Goal: Information Seeking & Learning: Learn about a topic

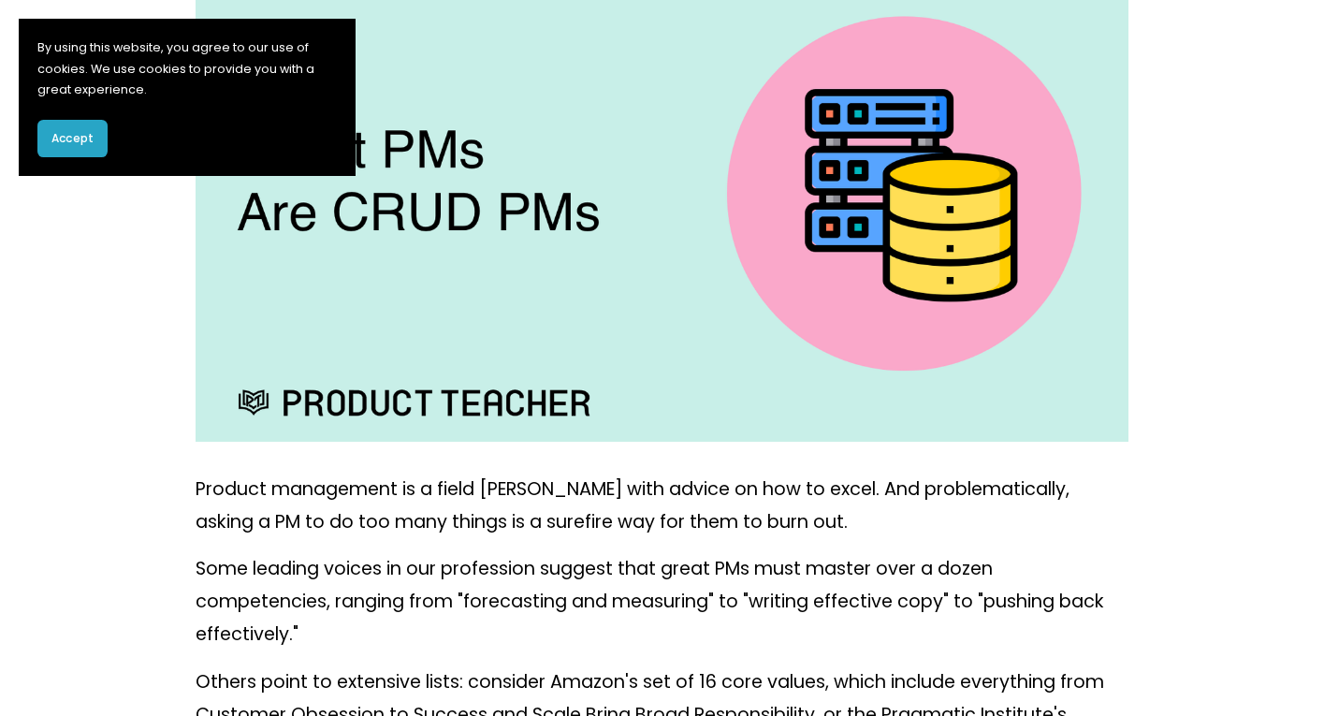
scroll to position [647, 0]
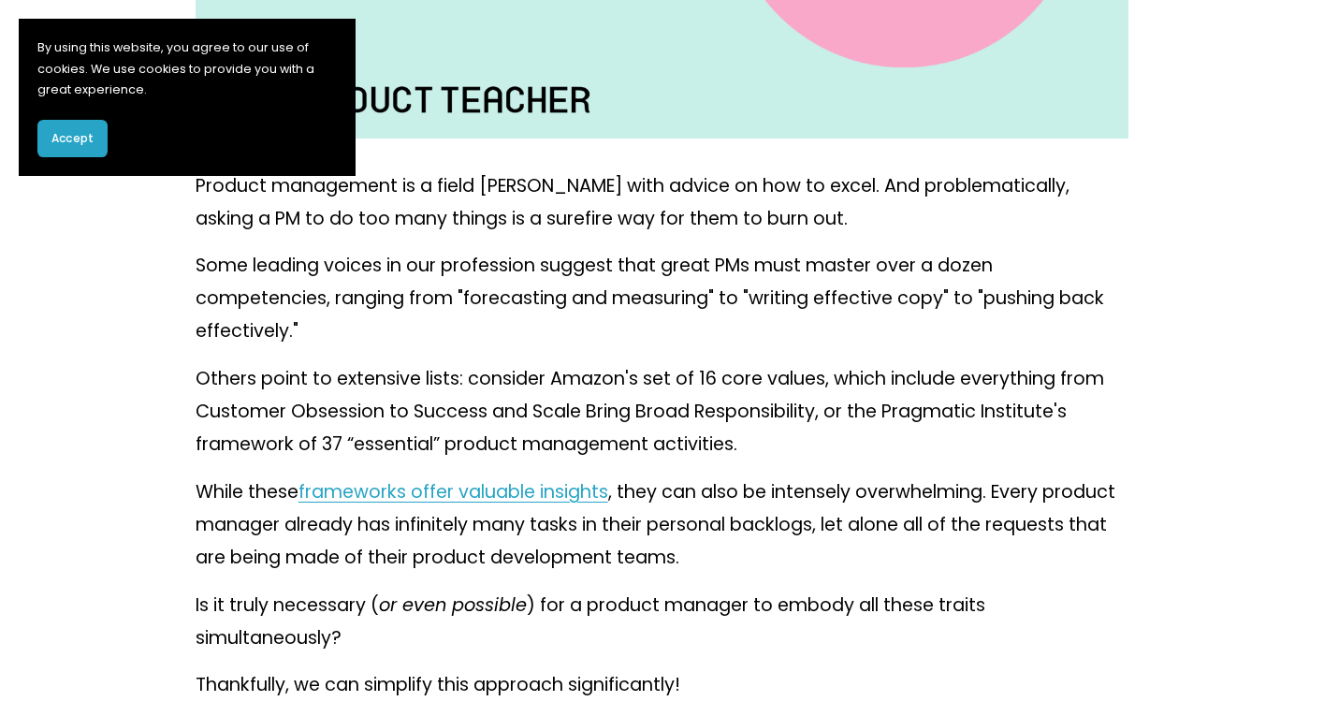
click at [336, 60] on p "By using this website, you agree to our use of cookies. We use cookies to provi…" at bounding box center [186, 69] width 299 height 64
click at [71, 145] on span "Accept" at bounding box center [72, 138] width 42 height 17
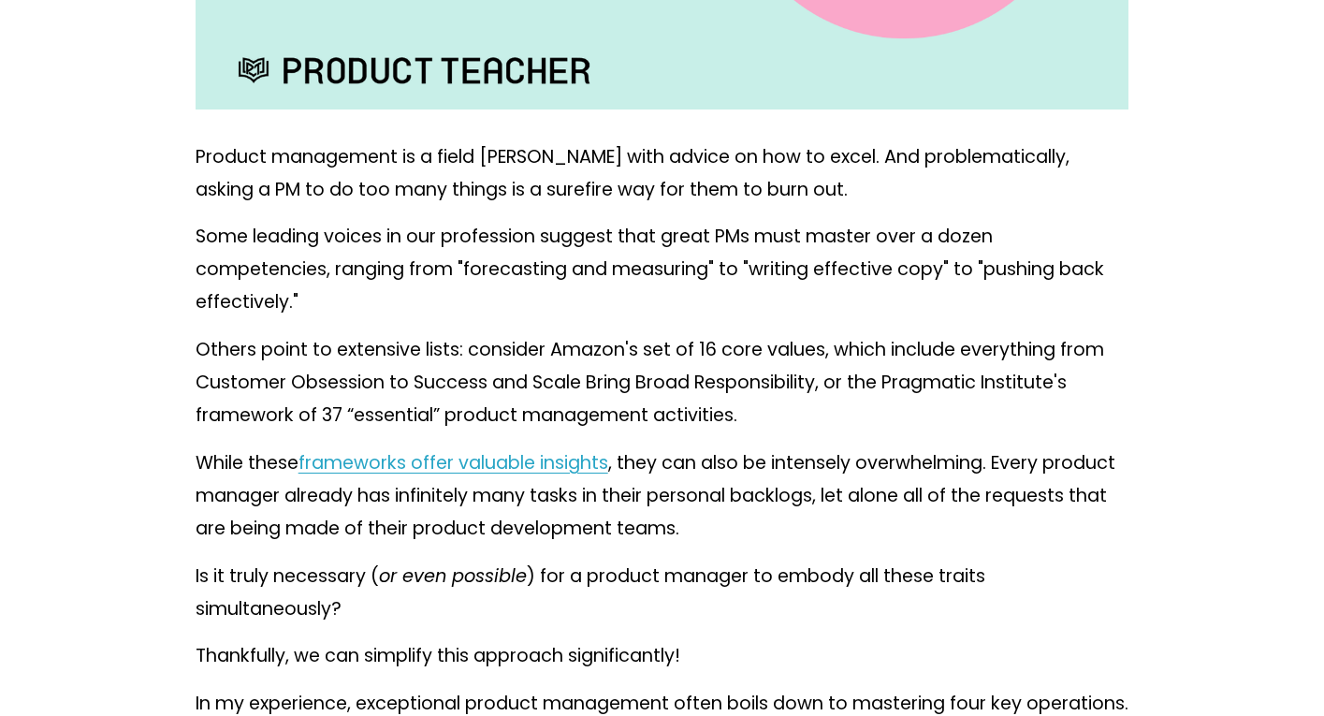
scroll to position [681, 0]
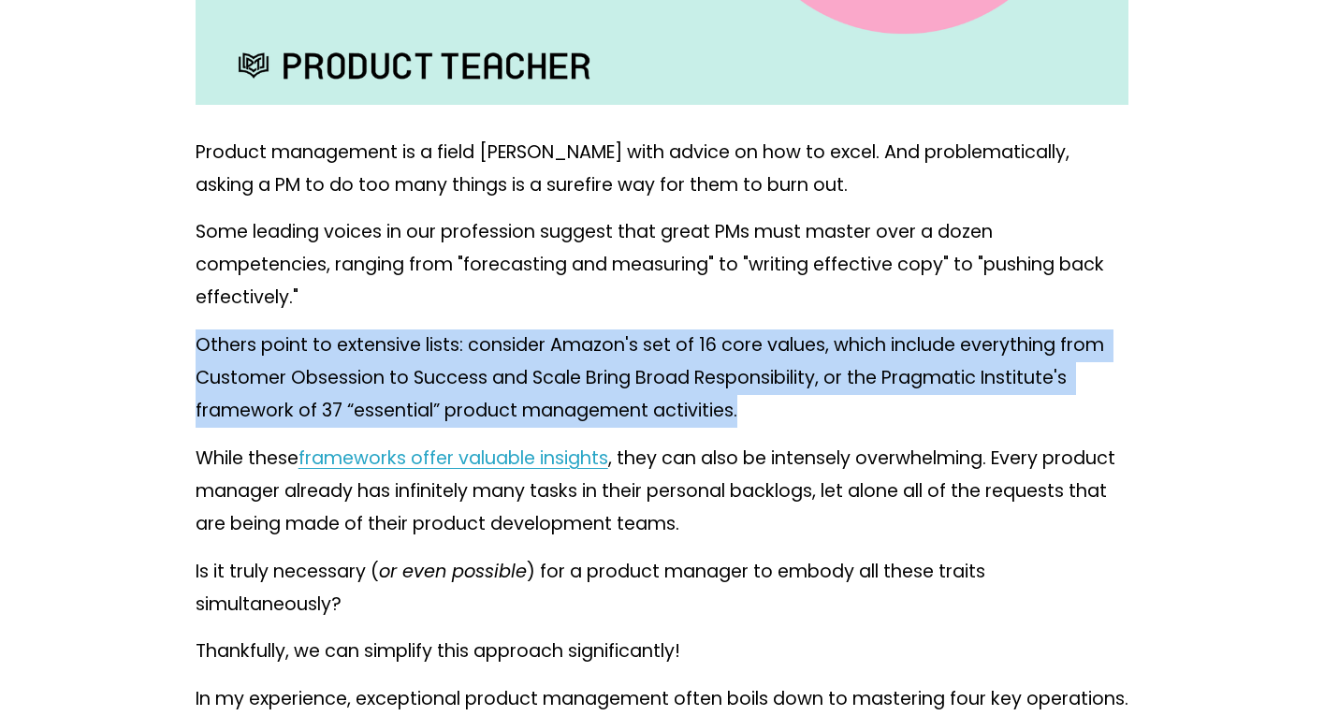
drag, startPoint x: 673, startPoint y: 324, endPoint x: 781, endPoint y: 410, distance: 138.5
click at [781, 410] on p "Others point to extensive lists: consider Amazon's set of 16 core values, which…" at bounding box center [662, 378] width 934 height 98
drag, startPoint x: 781, startPoint y: 410, endPoint x: 773, endPoint y: 311, distance: 98.6
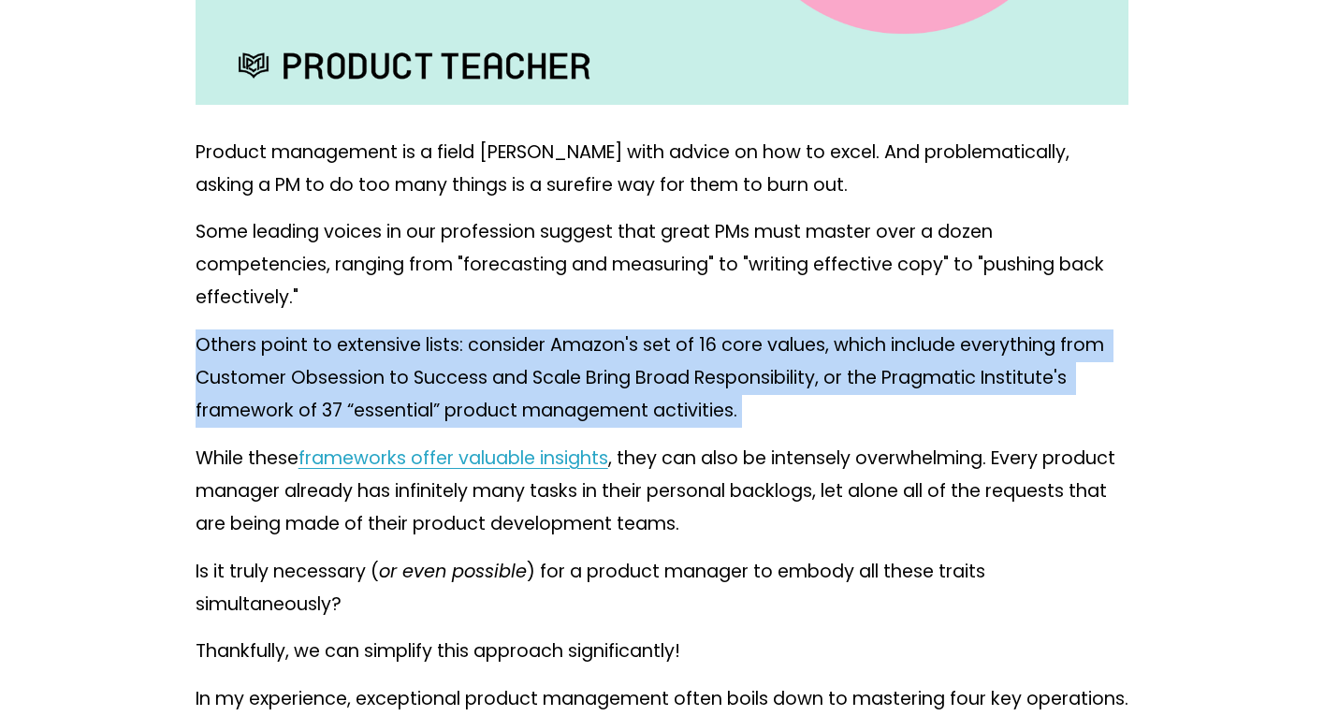
click at [773, 311] on p "Some leading voices in our profession suggest that great PMs must master over a…" at bounding box center [662, 265] width 934 height 98
drag, startPoint x: 773, startPoint y: 311, endPoint x: 793, endPoint y: 402, distance: 93.0
click at [793, 402] on p "Others point to extensive lists: consider Amazon's set of 16 core values, which…" at bounding box center [662, 378] width 934 height 98
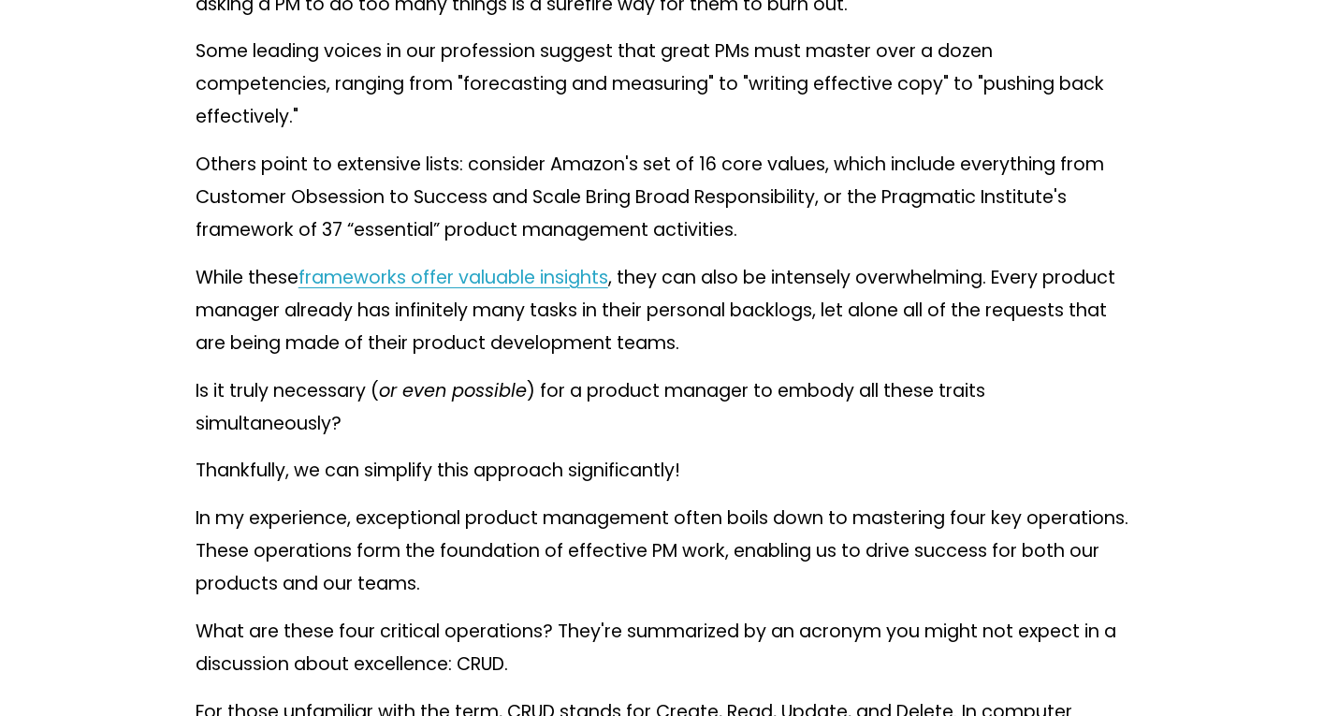
scroll to position [876, 0]
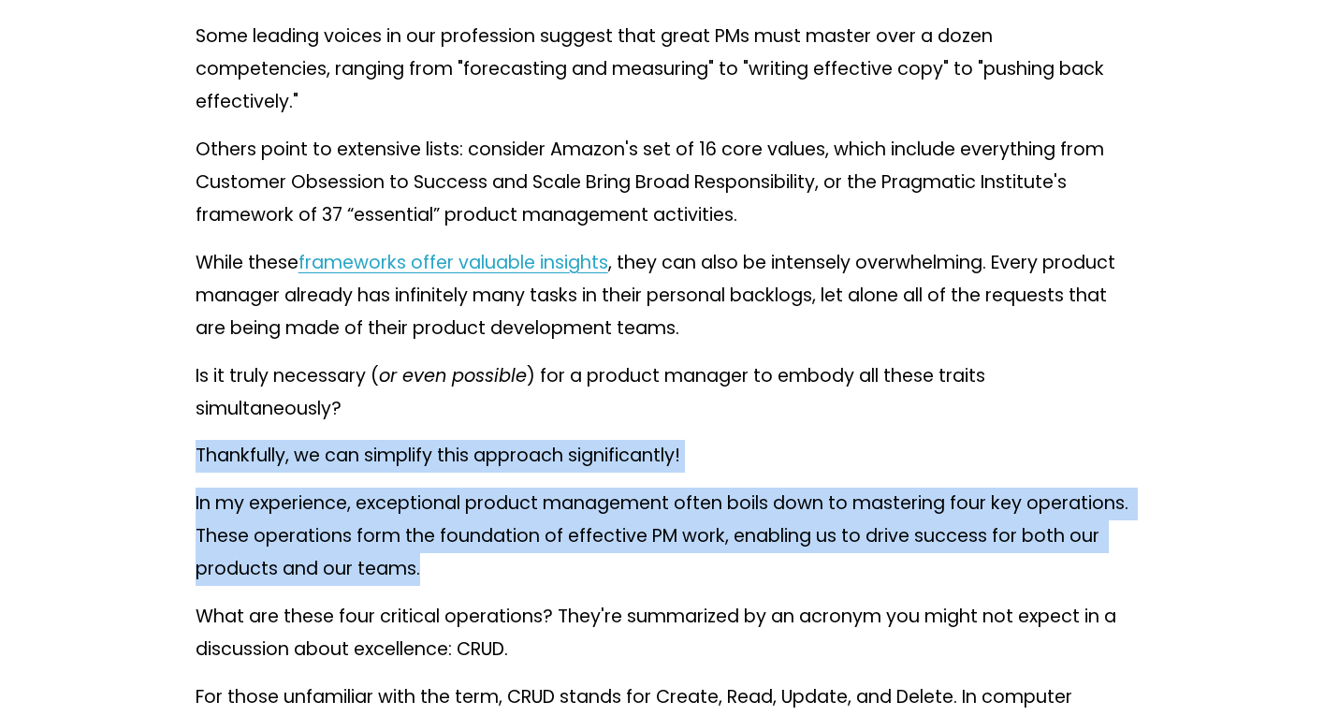
drag, startPoint x: 784, startPoint y: 402, endPoint x: 837, endPoint y: 585, distance: 190.0
click at [837, 585] on p "In my experience, exceptional product management often boils down to mastering …" at bounding box center [662, 536] width 934 height 98
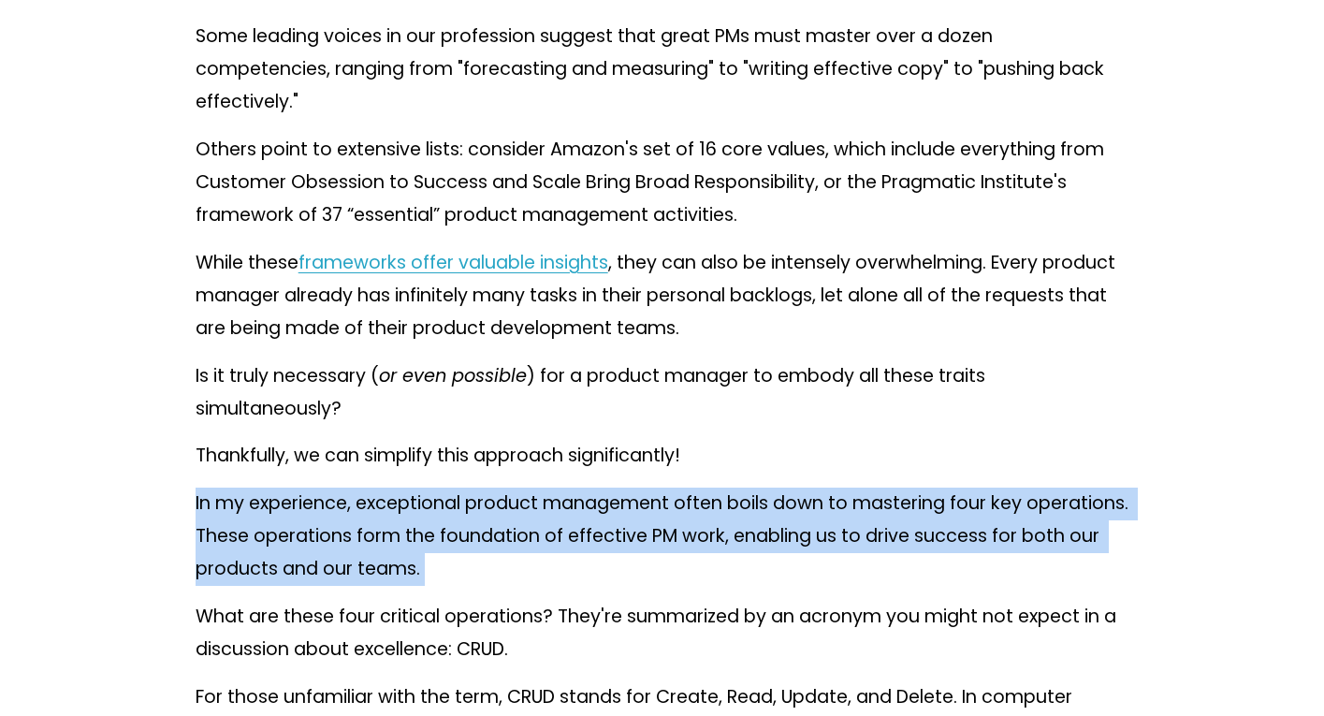
drag, startPoint x: 837, startPoint y: 585, endPoint x: 837, endPoint y: 479, distance: 105.7
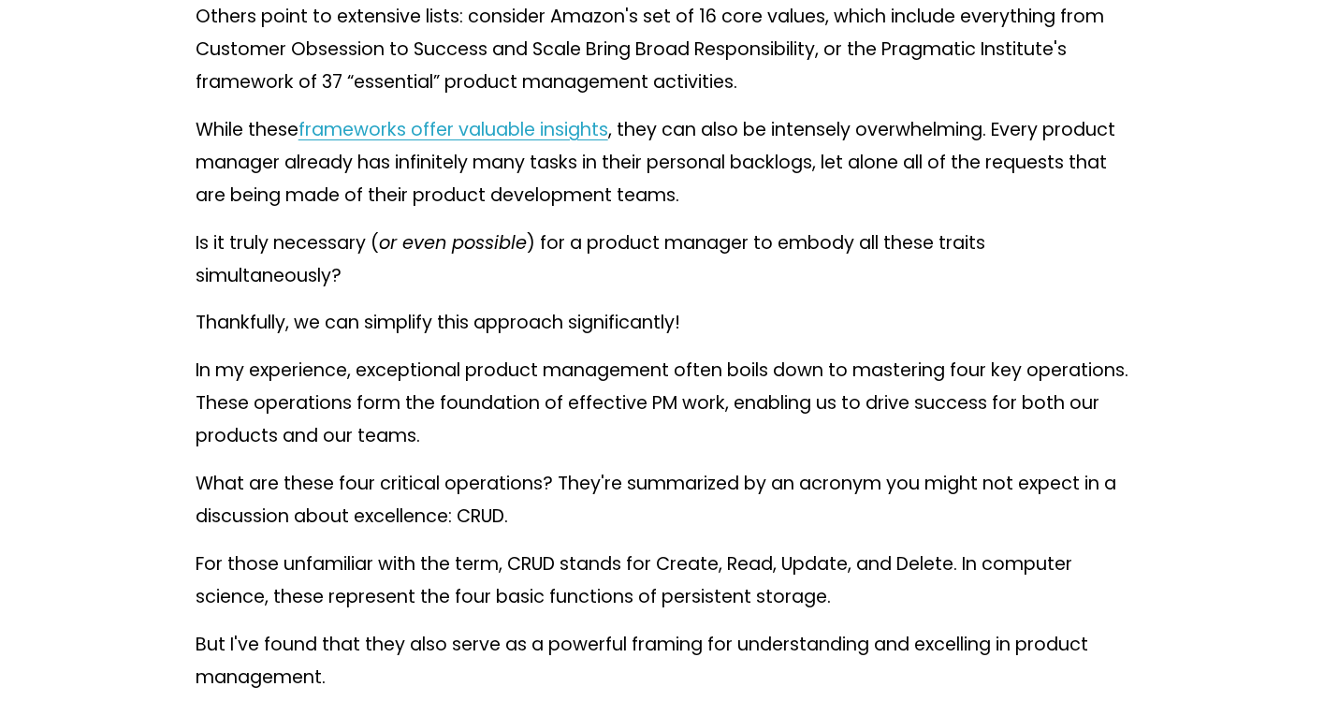
scroll to position [1019, 0]
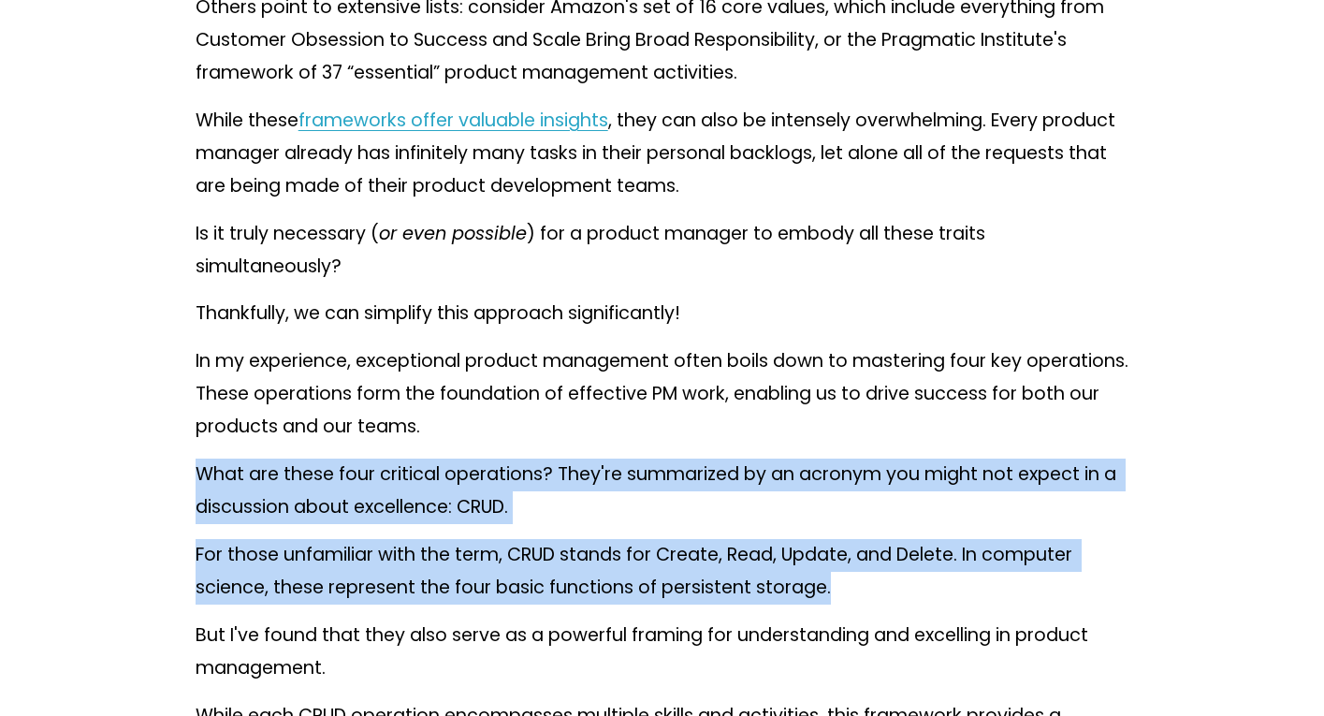
drag, startPoint x: 832, startPoint y: 457, endPoint x: 885, endPoint y: 578, distance: 131.9
click at [885, 578] on p "For those unfamiliar with the term, CRUD stands for Create, Read, Update, and D…" at bounding box center [662, 571] width 934 height 65
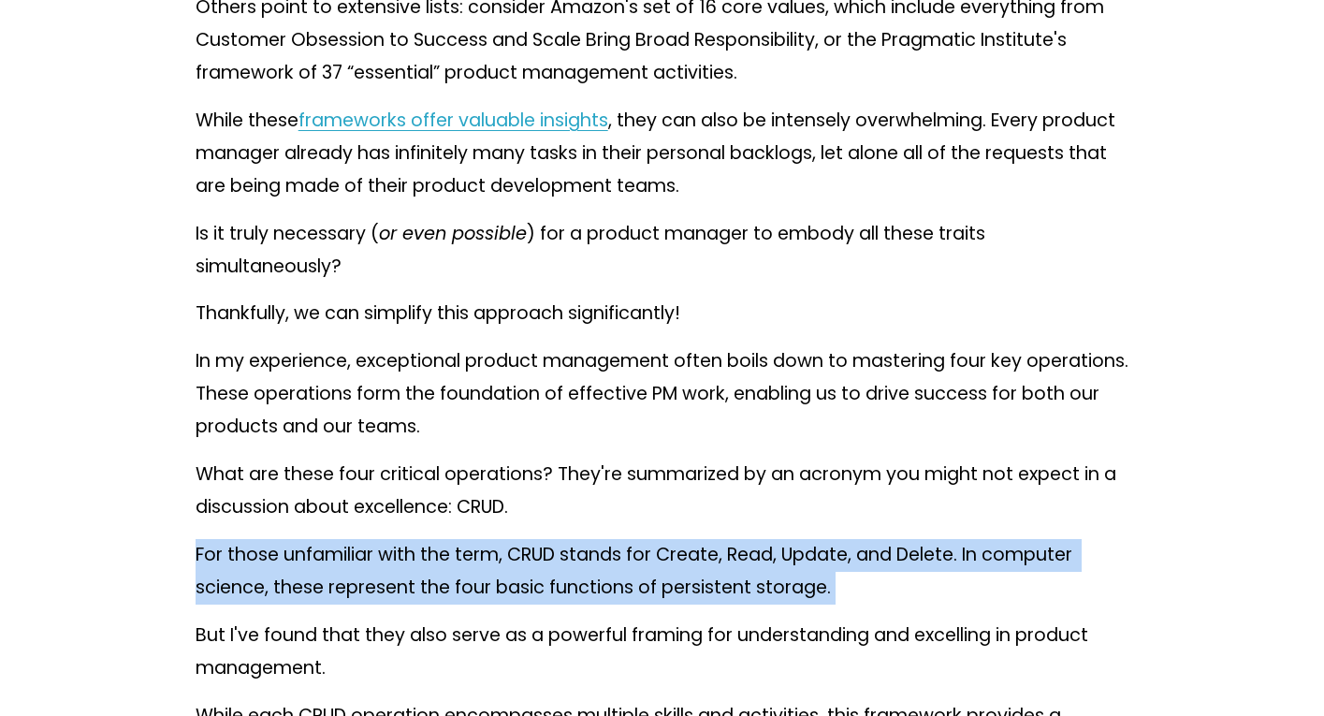
drag, startPoint x: 885, startPoint y: 578, endPoint x: 885, endPoint y: 521, distance: 57.1
click at [885, 521] on p "What are these four critical operations? They're summarized by an acronym you m…" at bounding box center [662, 490] width 934 height 65
drag, startPoint x: 885, startPoint y: 521, endPoint x: 919, endPoint y: 588, distance: 75.7
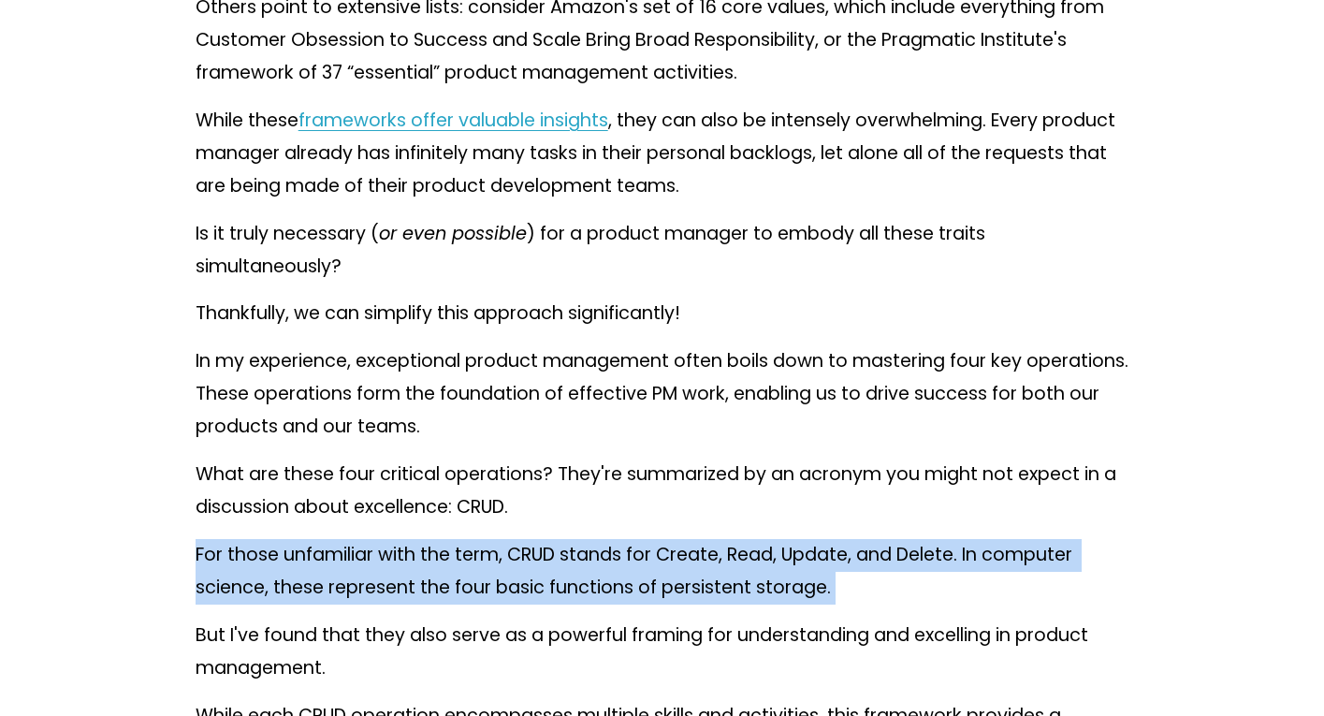
click at [919, 588] on p "For those unfamiliar with the term, CRUD stands for Create, Read, Update, and D…" at bounding box center [662, 571] width 934 height 65
drag, startPoint x: 919, startPoint y: 588, endPoint x: 911, endPoint y: 526, distance: 63.2
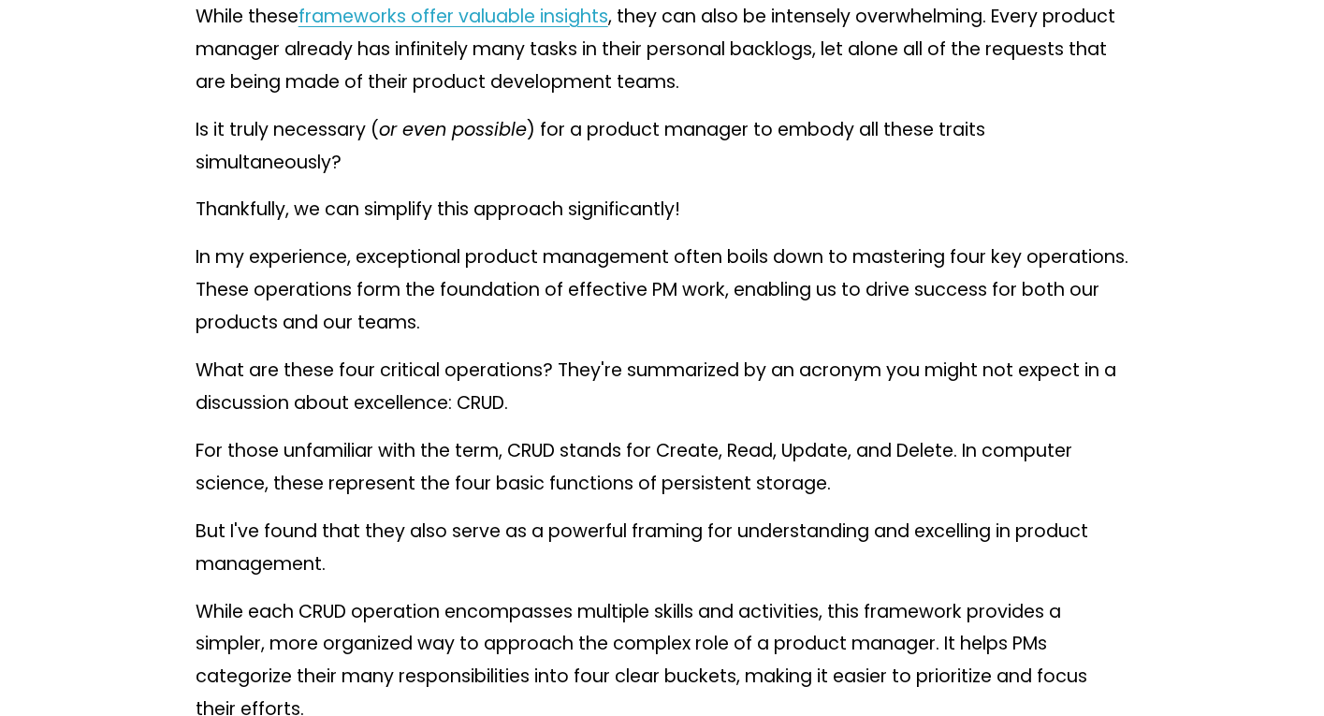
scroll to position [1127, 0]
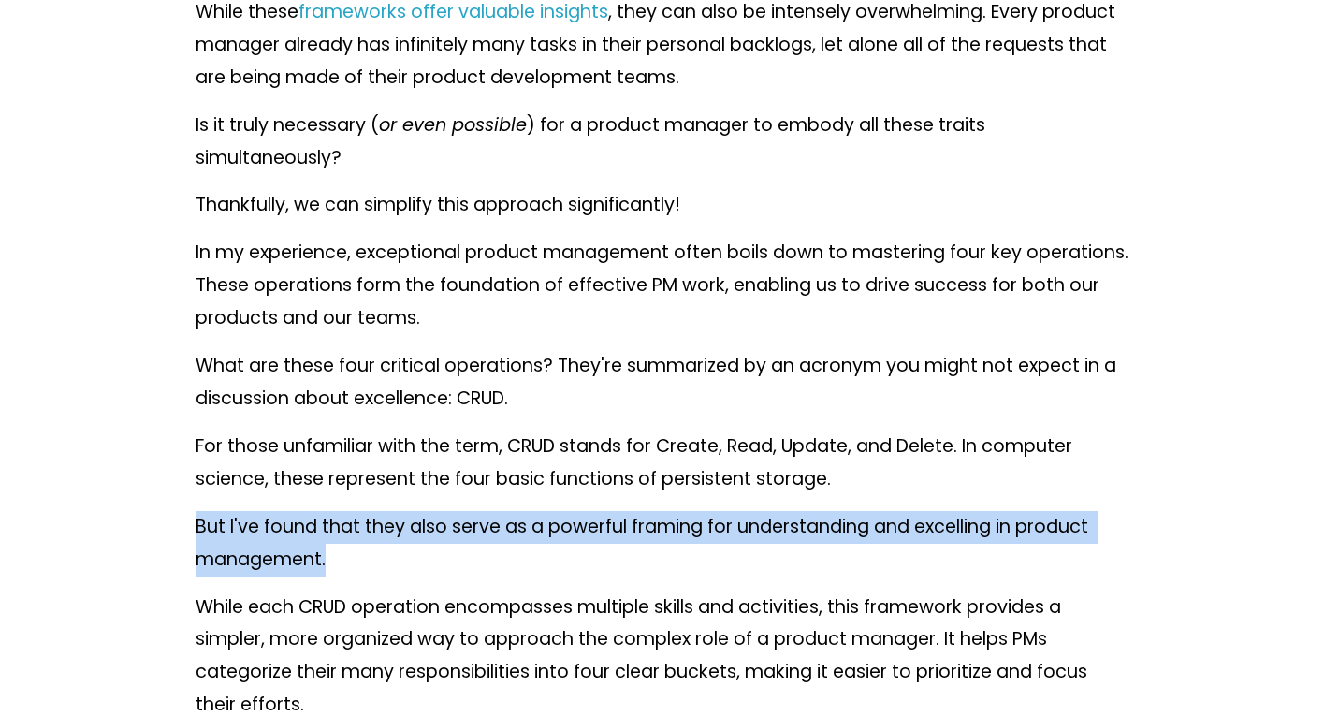
drag, startPoint x: 890, startPoint y: 495, endPoint x: 906, endPoint y: 571, distance: 77.6
click at [906, 571] on p "But I've found that they also serve as a powerful framing for understanding and…" at bounding box center [662, 543] width 934 height 65
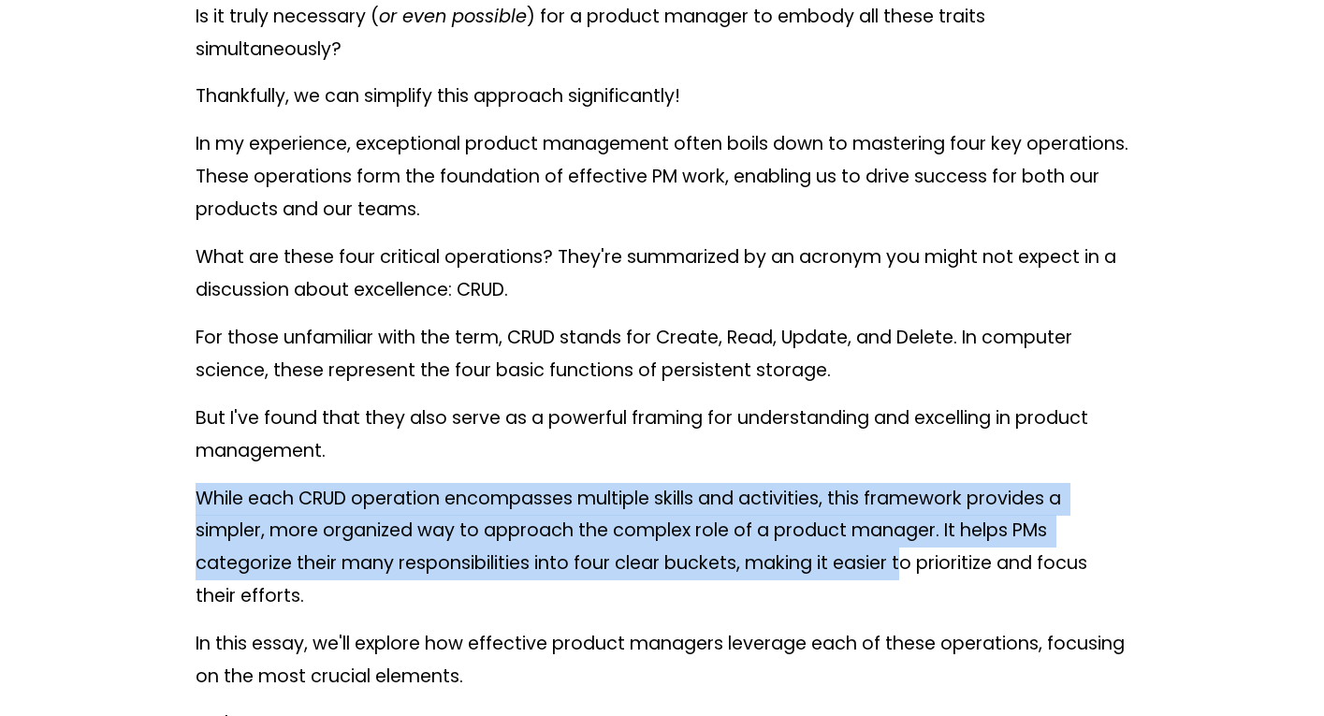
drag, startPoint x: 906, startPoint y: 571, endPoint x: 877, endPoint y: 472, distance: 102.4
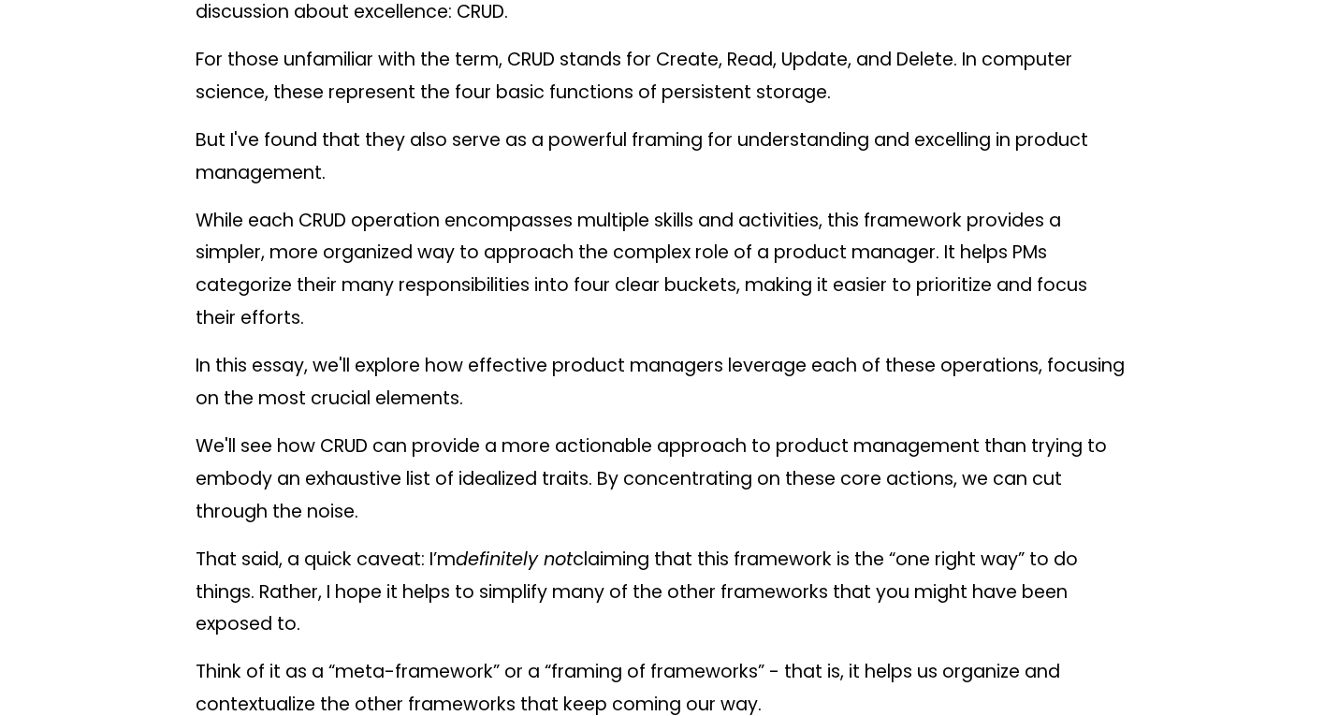
scroll to position [1624, 0]
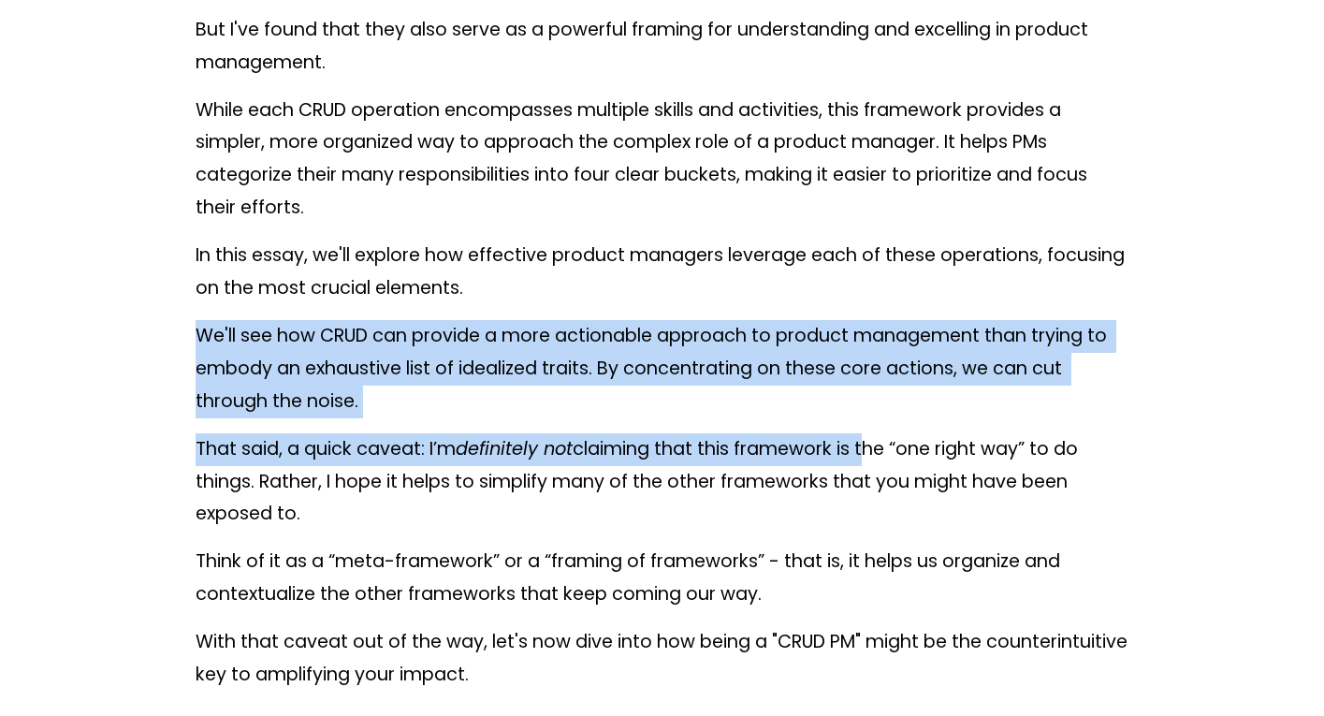
drag, startPoint x: 828, startPoint y: 348, endPoint x: 868, endPoint y: 436, distance: 96.7
click at [868, 436] on p "That said, a quick caveat: I’m definitely not claiming that this framework is t…" at bounding box center [662, 482] width 934 height 98
drag, startPoint x: 876, startPoint y: 442, endPoint x: 896, endPoint y: 500, distance: 61.2
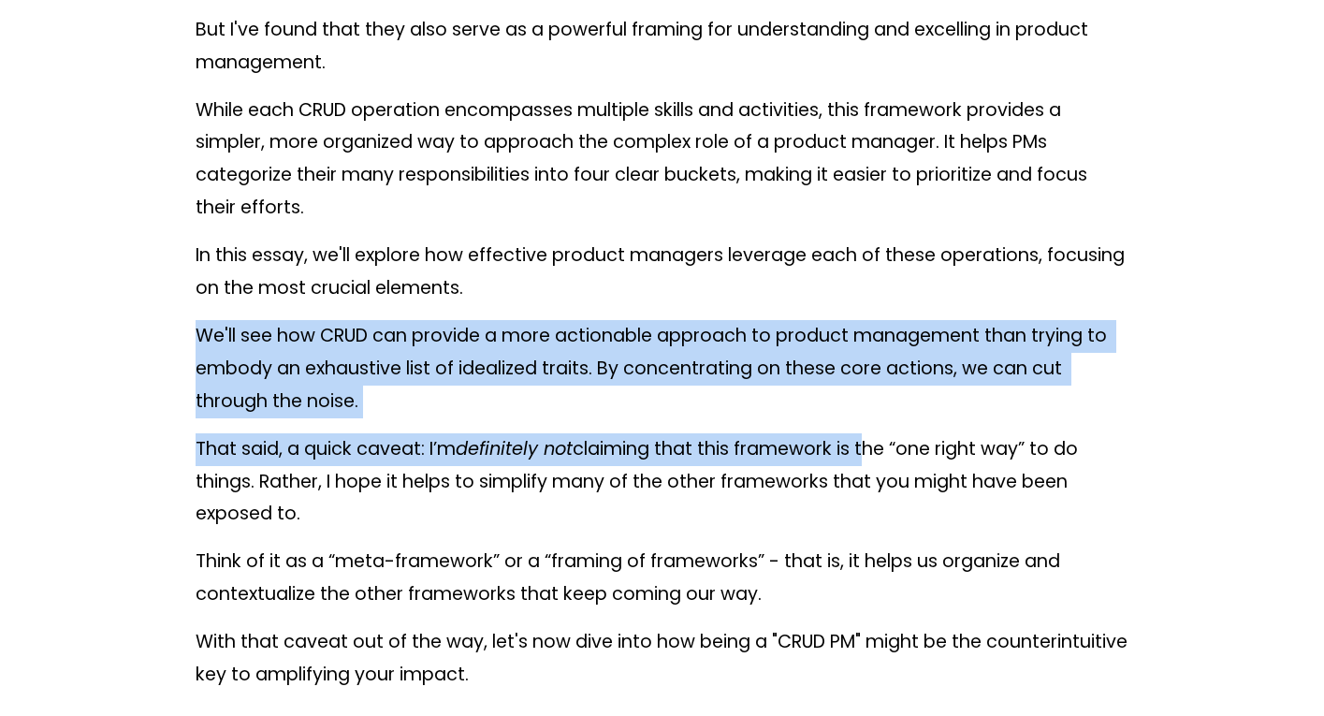
click at [896, 500] on p "That said, a quick caveat: I’m definitely not claiming that this framework is t…" at bounding box center [662, 482] width 934 height 98
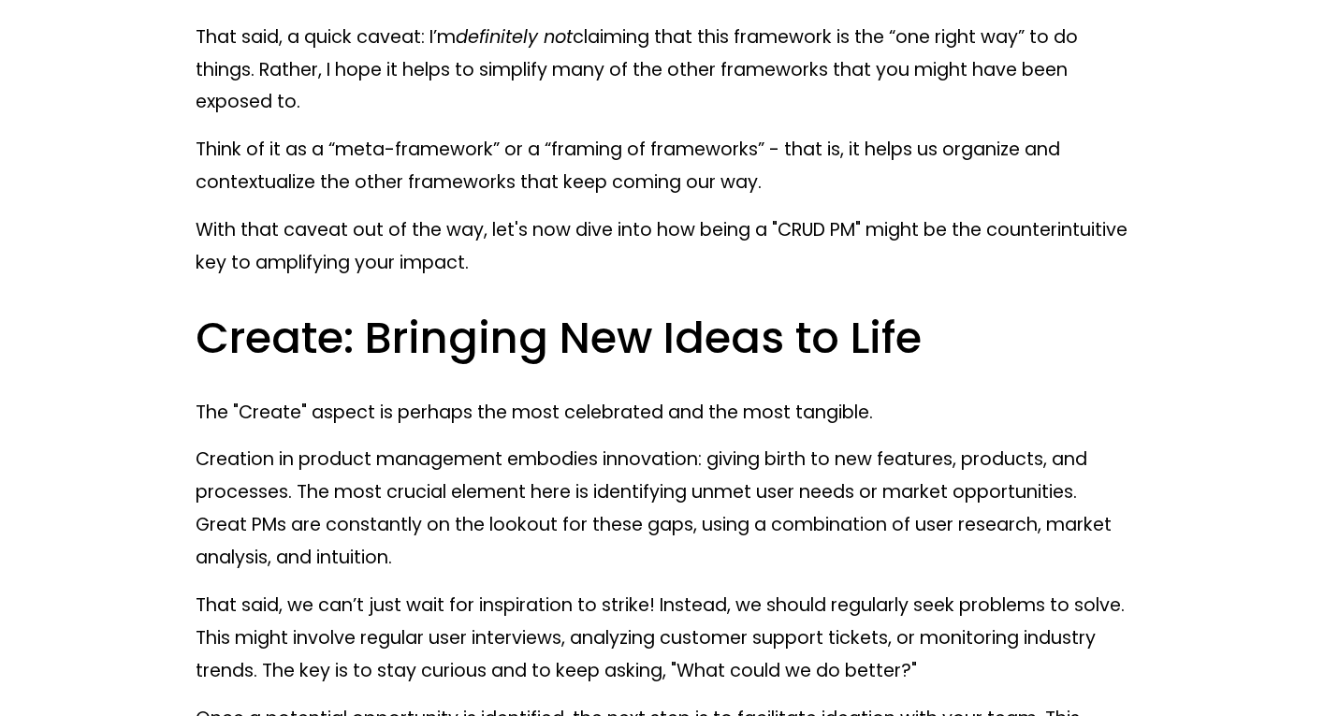
scroll to position [2236, 0]
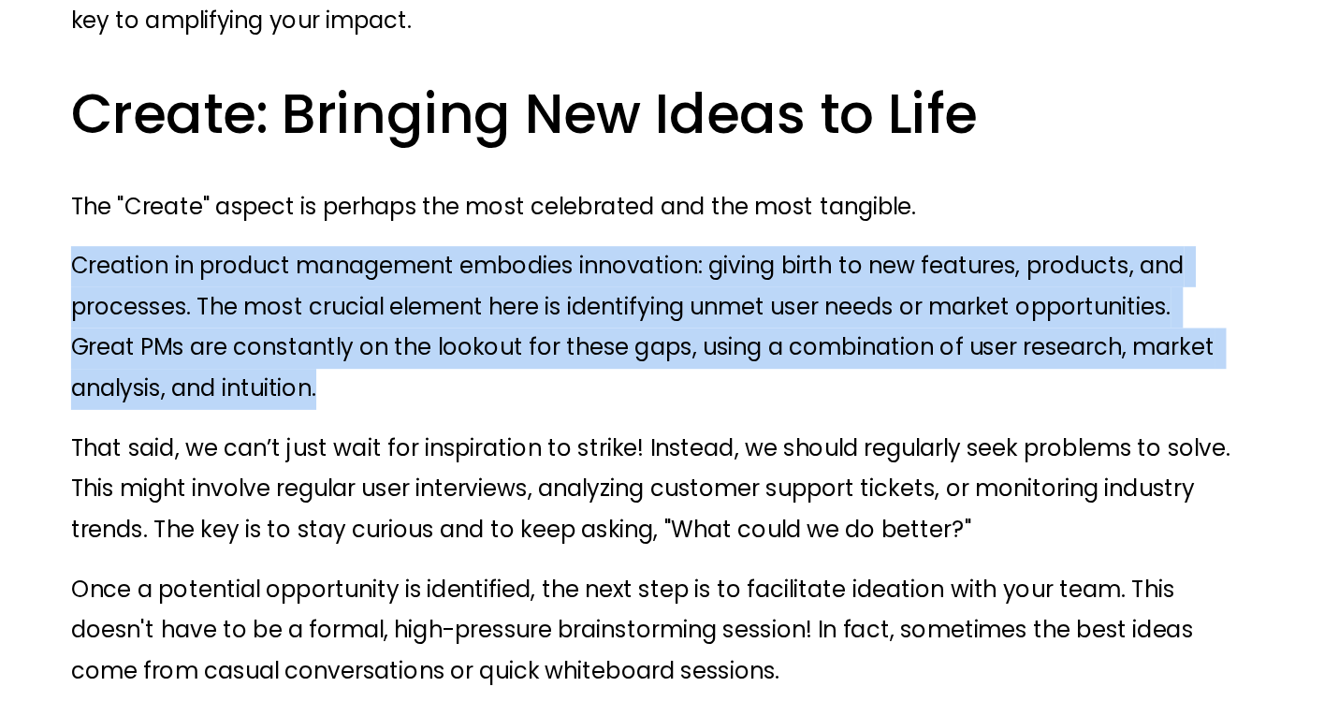
drag, startPoint x: 699, startPoint y: 231, endPoint x: 778, endPoint y: 355, distance: 147.6
click at [778, 355] on p "Creation in product management embodies innovation: giving birth to new feature…" at bounding box center [662, 308] width 934 height 131
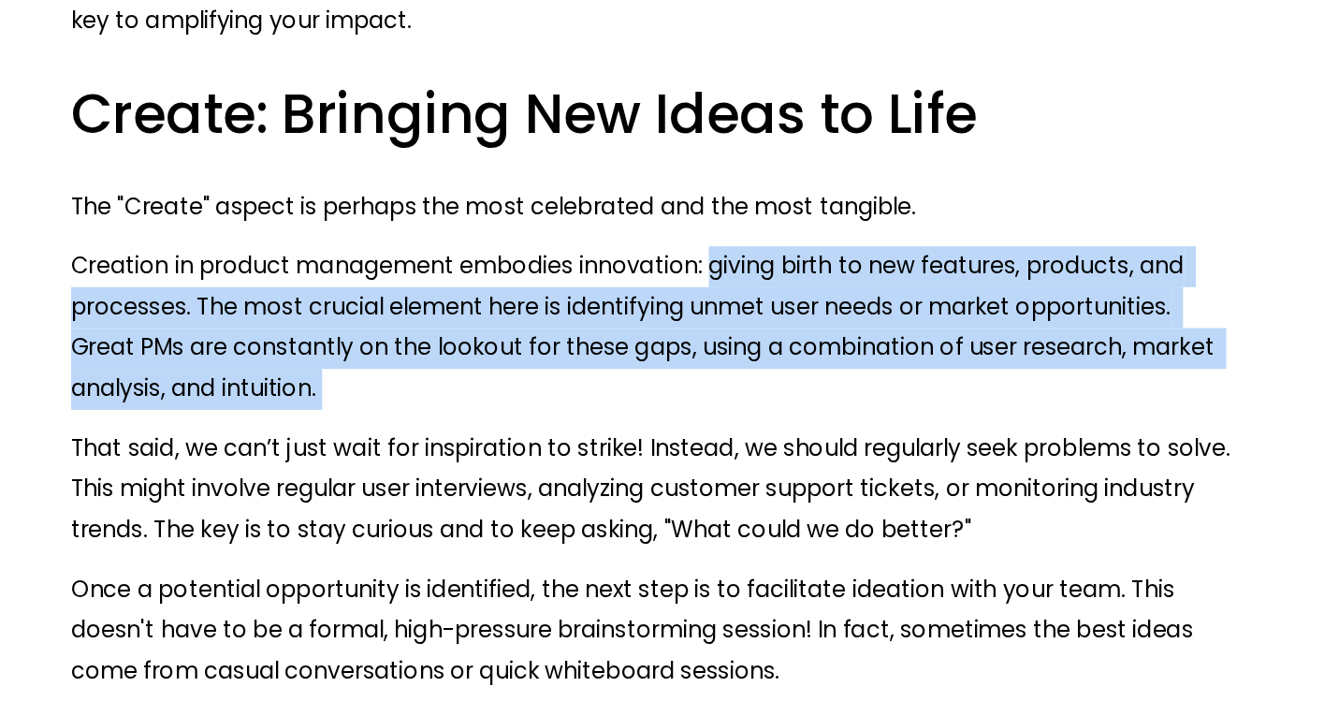
drag, startPoint x: 778, startPoint y: 355, endPoint x: 729, endPoint y: 255, distance: 111.7
click at [729, 255] on p "Creation in product management embodies innovation: giving birth to new feature…" at bounding box center [662, 308] width 934 height 131
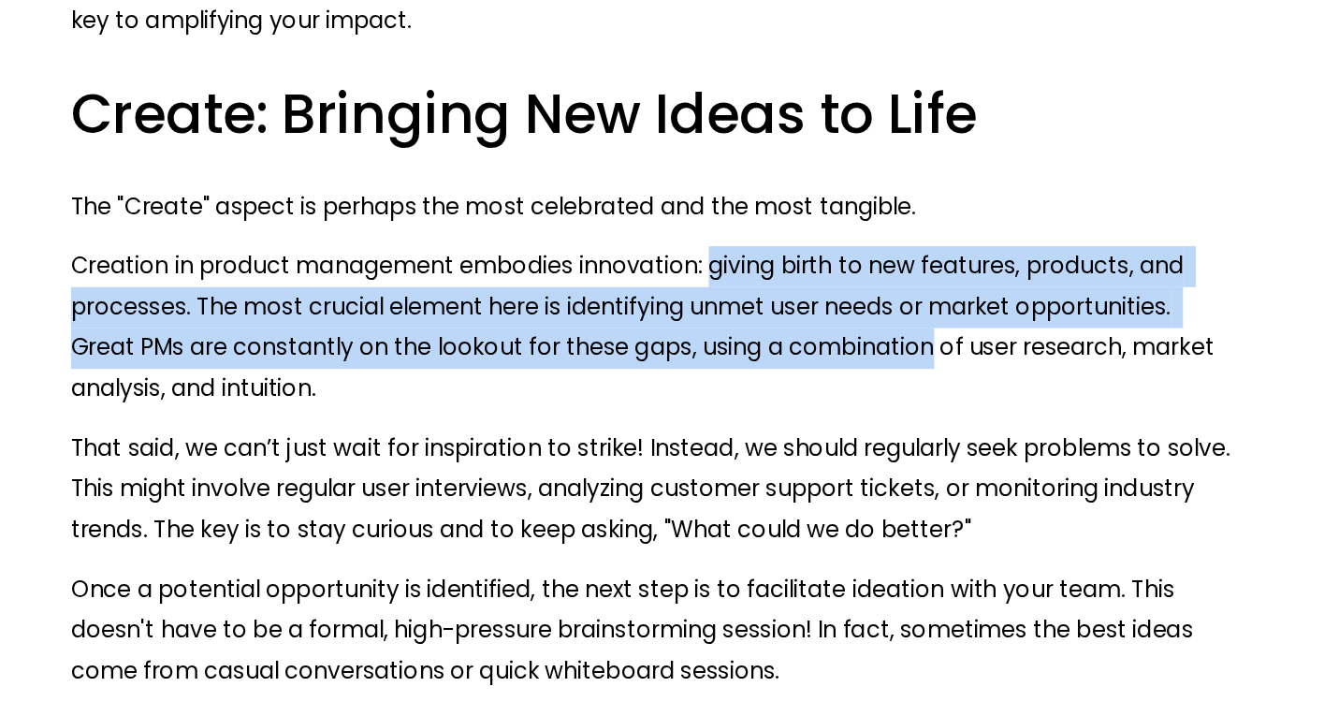
drag, startPoint x: 729, startPoint y: 255, endPoint x: 775, endPoint y: 329, distance: 87.5
click at [775, 329] on p "Creation in product management embodies innovation: giving birth to new feature…" at bounding box center [662, 308] width 934 height 131
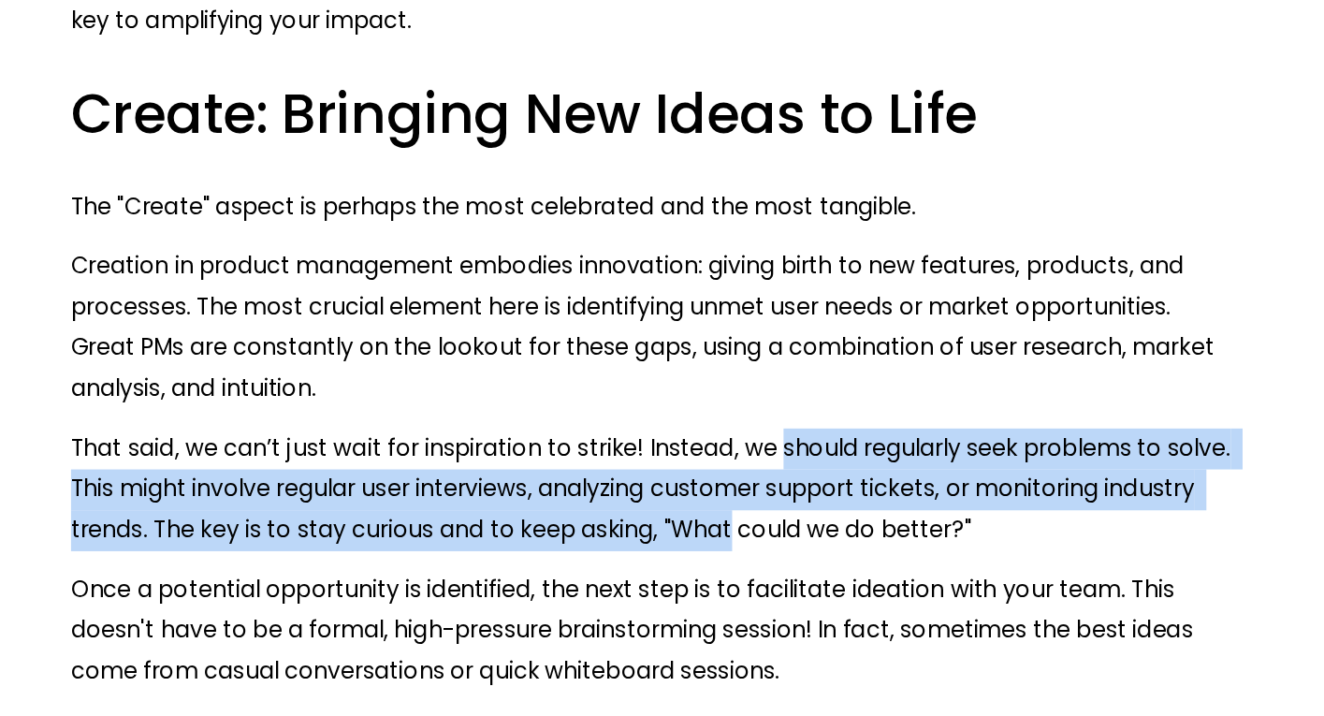
drag, startPoint x: 765, startPoint y: 398, endPoint x: 804, endPoint y: 457, distance: 71.1
click at [804, 457] on p "That said, we can’t just wait for inspiration to strike! Instead, we should reg…" at bounding box center [662, 438] width 934 height 98
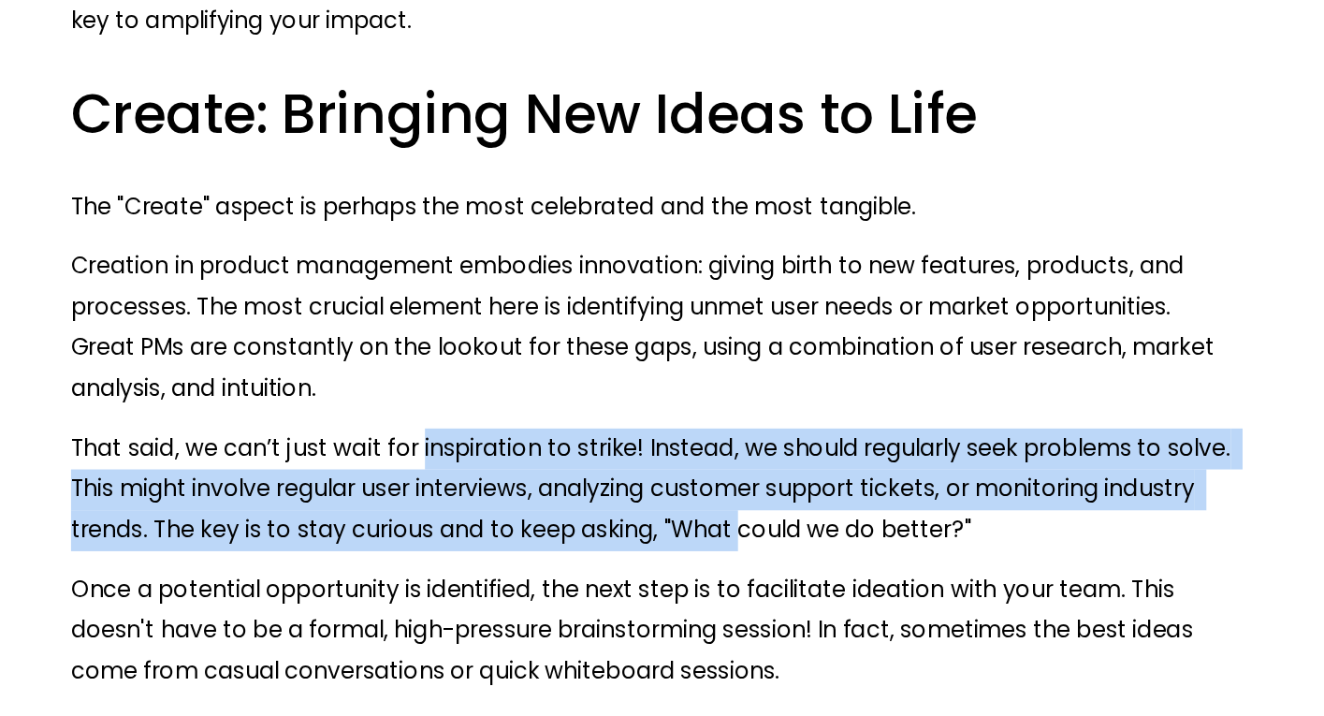
drag, startPoint x: 804, startPoint y: 457, endPoint x: 500, endPoint y: 388, distance: 310.9
click at [509, 390] on p "That said, we can’t just wait for inspiration to strike! Instead, we should reg…" at bounding box center [662, 438] width 934 height 98
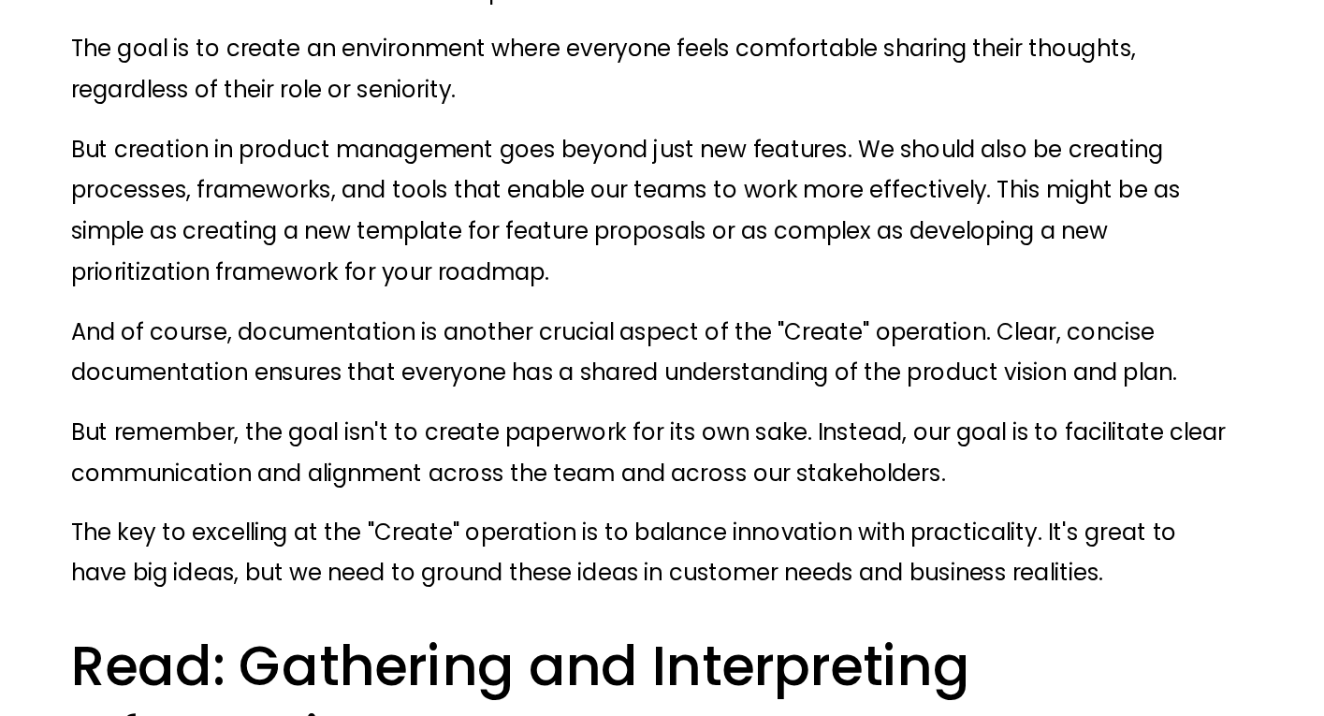
scroll to position [2691, 0]
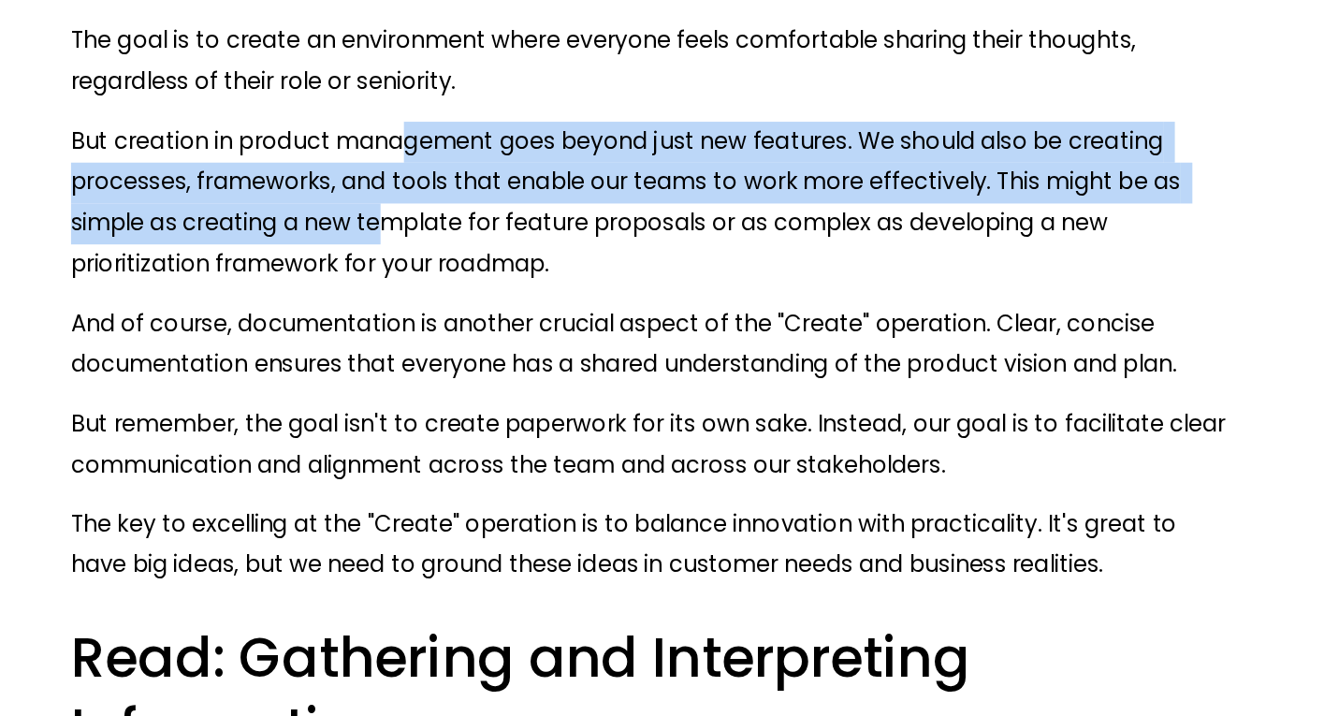
drag, startPoint x: 458, startPoint y: 245, endPoint x: 450, endPoint y: 336, distance: 91.1
click at [450, 336] on p "But creation in product management goes beyond just new features. We should als…" at bounding box center [662, 304] width 934 height 131
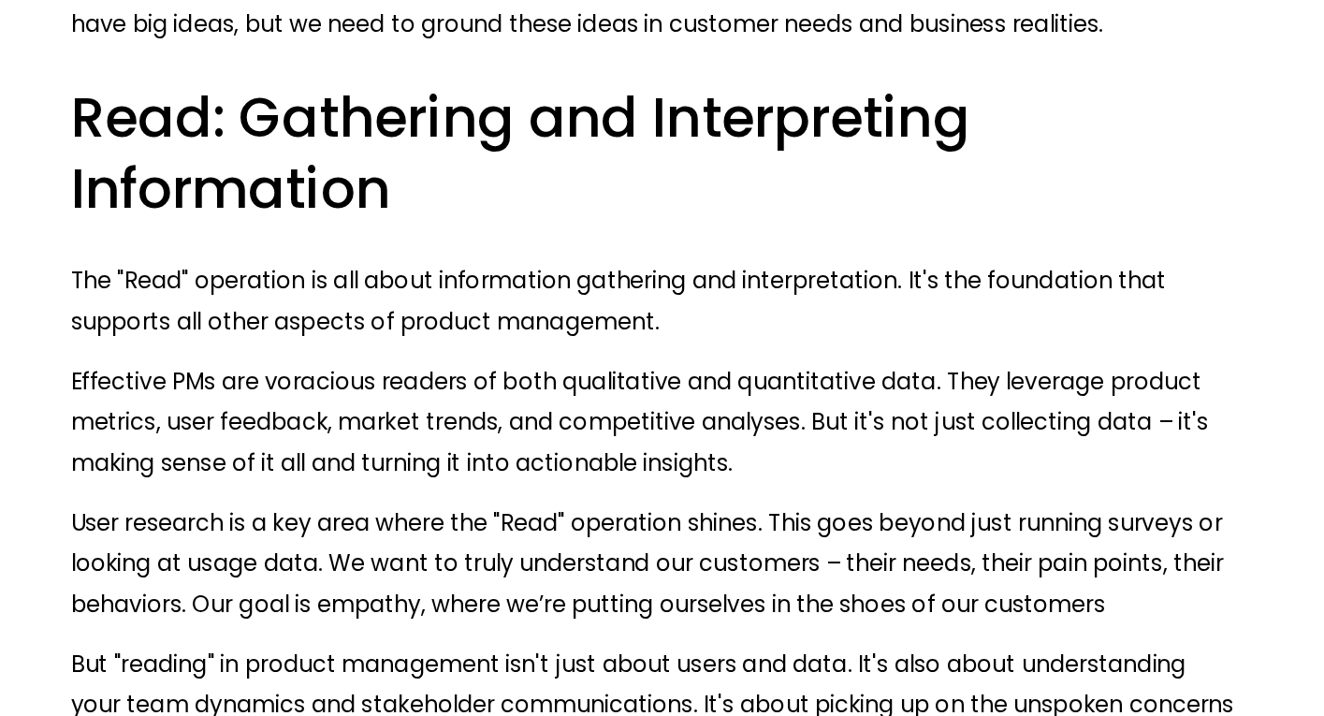
scroll to position [3124, 0]
drag, startPoint x: 456, startPoint y: 429, endPoint x: 541, endPoint y: 568, distance: 162.5
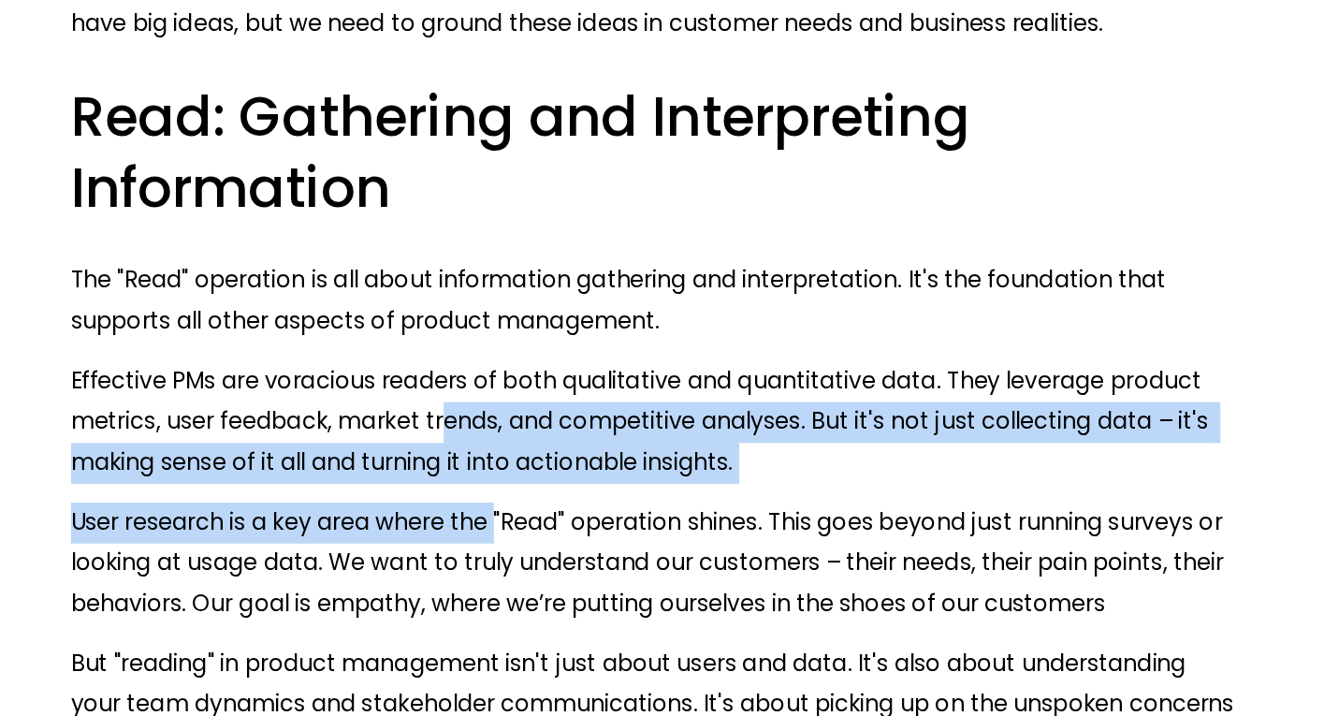
drag, startPoint x: 536, startPoint y: 530, endPoint x: 497, endPoint y: 471, distance: 71.6
click at [497, 471] on p "Effective PMs are voracious readers of both qualitative and quantitative data. …" at bounding box center [662, 480] width 934 height 98
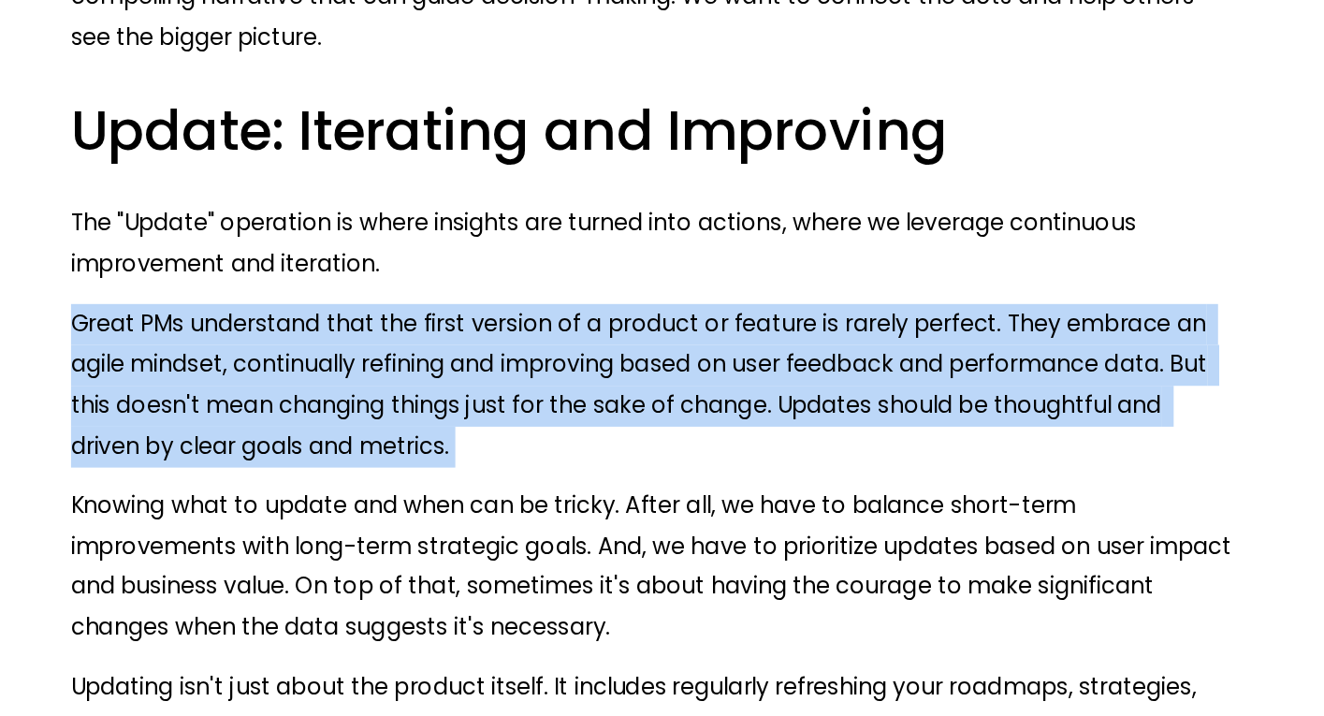
scroll to position [3950, 0]
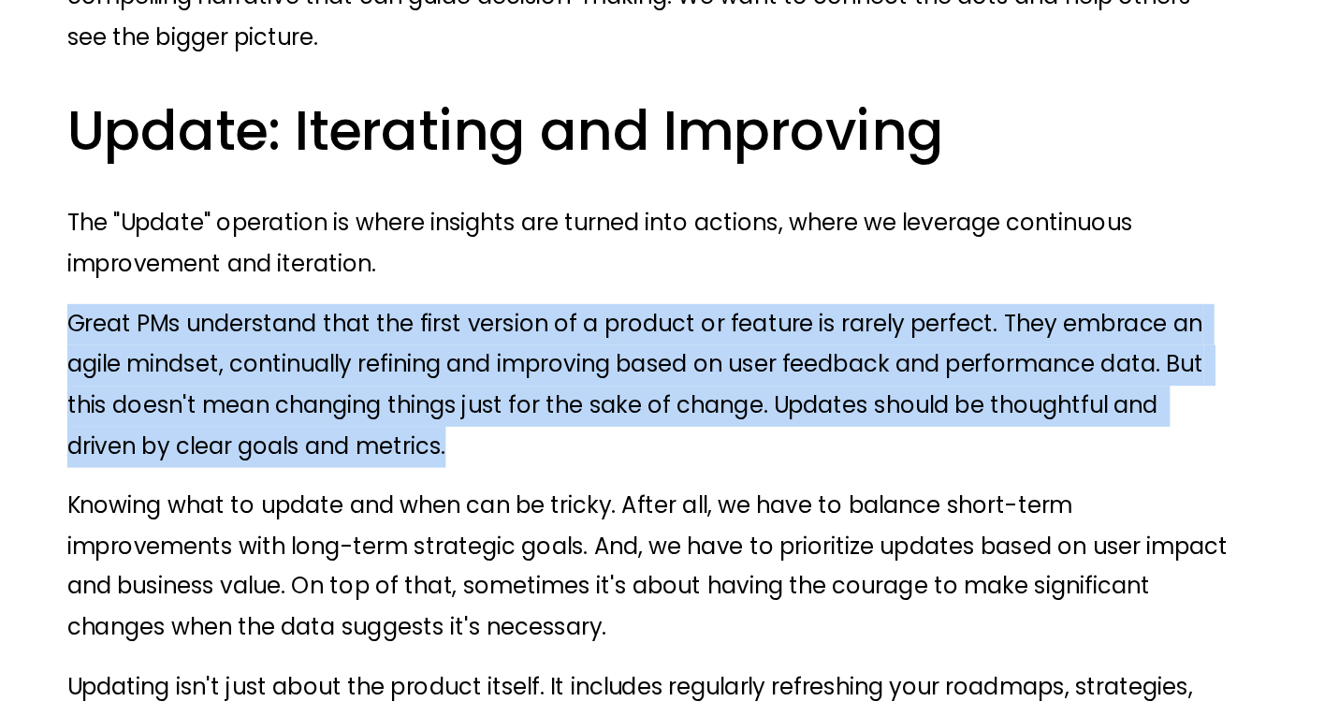
drag, startPoint x: 497, startPoint y: 471, endPoint x: 557, endPoint y: 522, distance: 78.9
click at [557, 522] on div "Product management is a field [PERSON_NAME] with advice on how to excel. And pr…" at bounding box center [662, 500] width 934 height 7267
click at [557, 515] on p "Great PMs understand that the first version of a product or feature is rarely p…" at bounding box center [662, 449] width 934 height 131
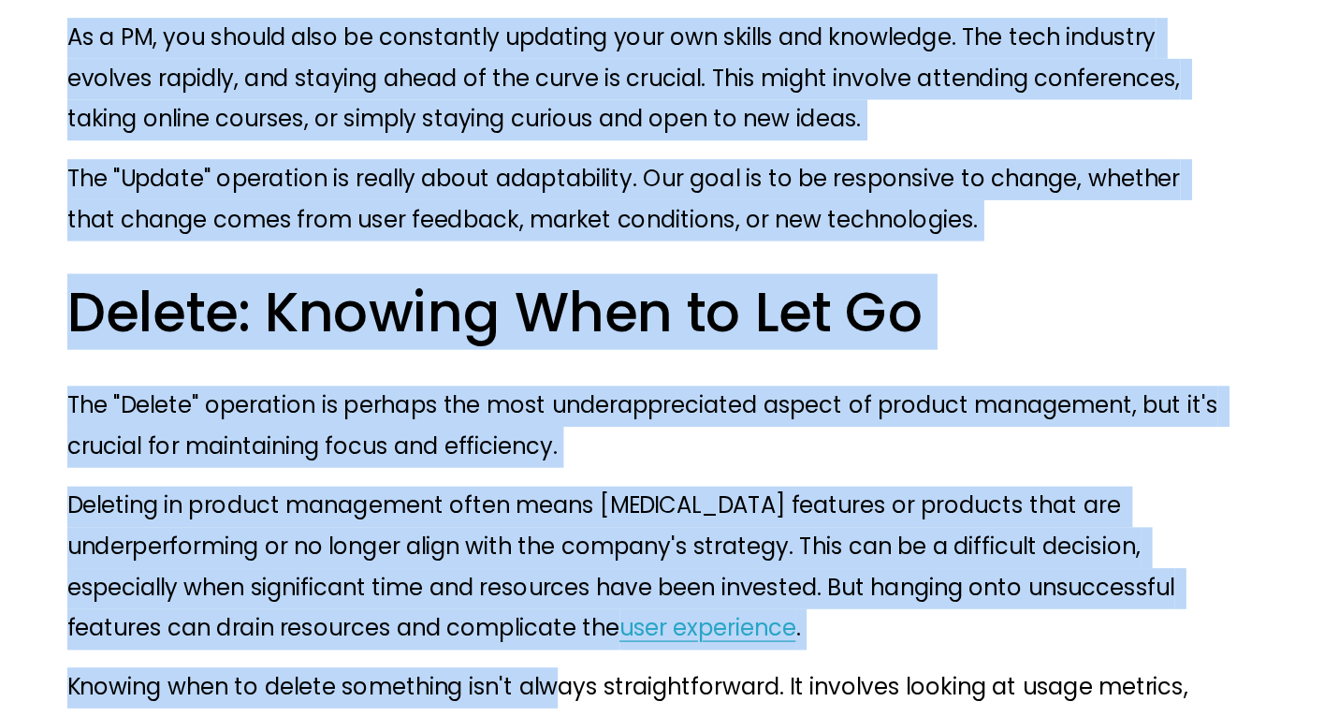
scroll to position [4742, 0]
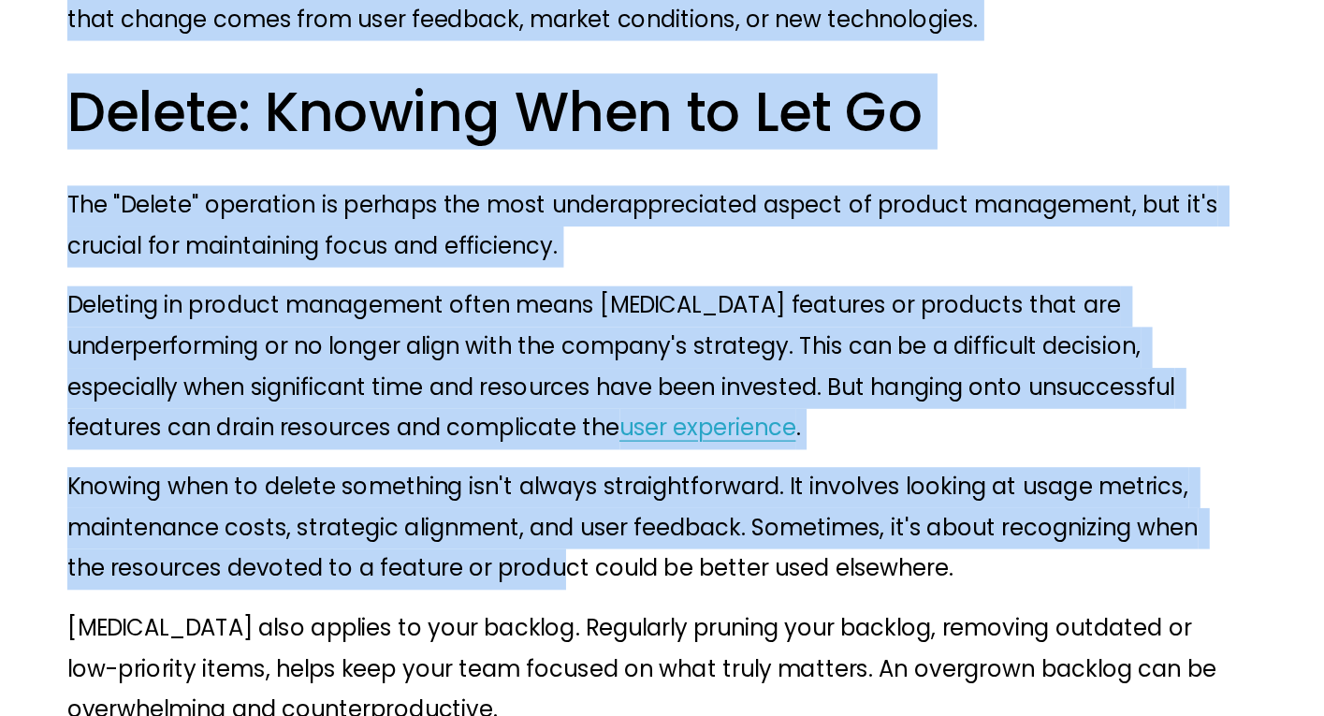
drag, startPoint x: 557, startPoint y: 526, endPoint x: 589, endPoint y: 618, distance: 98.2
click at [589, 615] on p "Knowing when to delete something isn't always straightforward. It involves look…" at bounding box center [662, 565] width 934 height 98
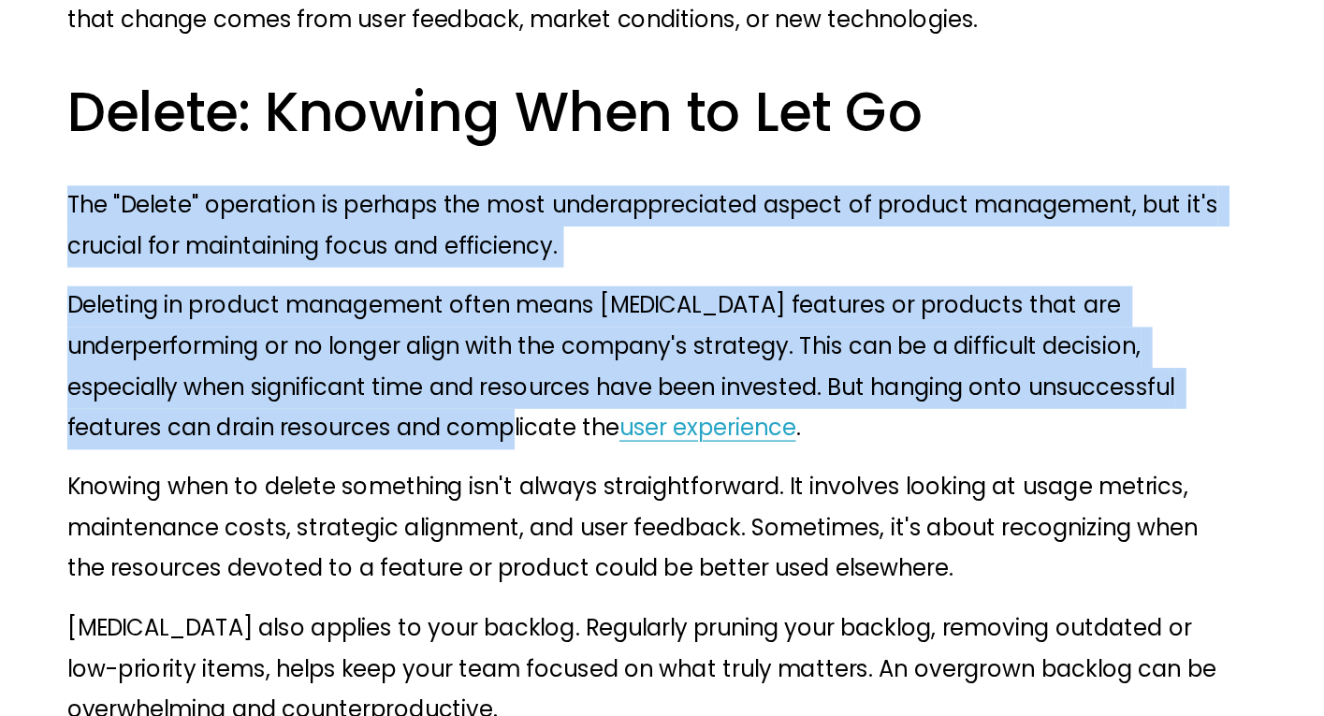
drag, startPoint x: 514, startPoint y: 321, endPoint x: 591, endPoint y: 543, distance: 235.8
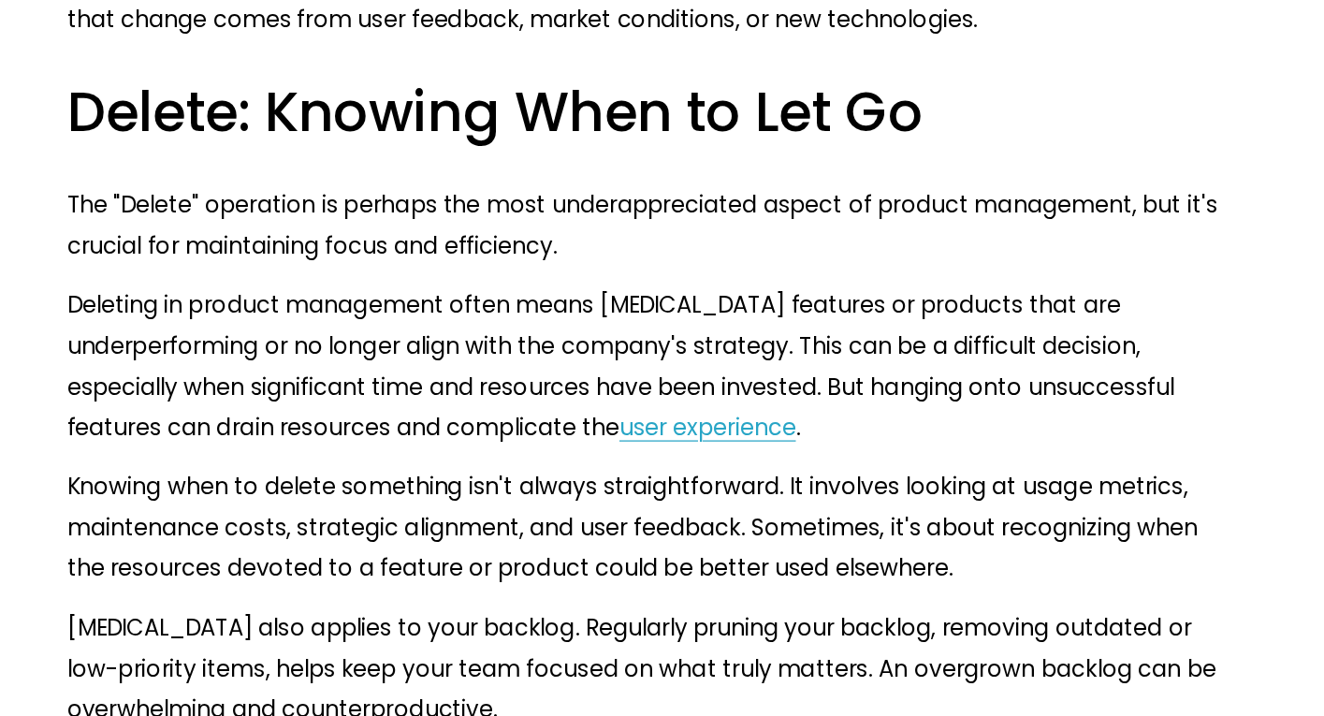
scroll to position [4763, 0]
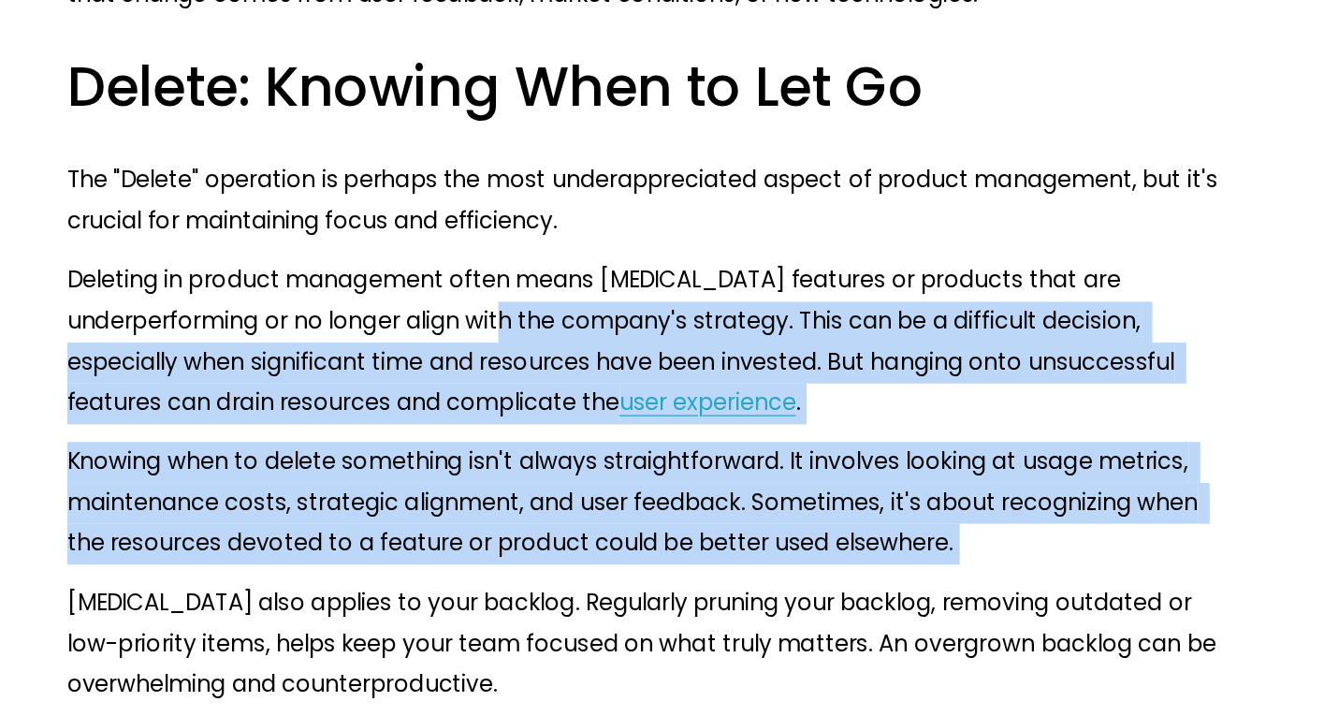
drag, startPoint x: 613, startPoint y: 578, endPoint x: 631, endPoint y: 643, distance: 67.2
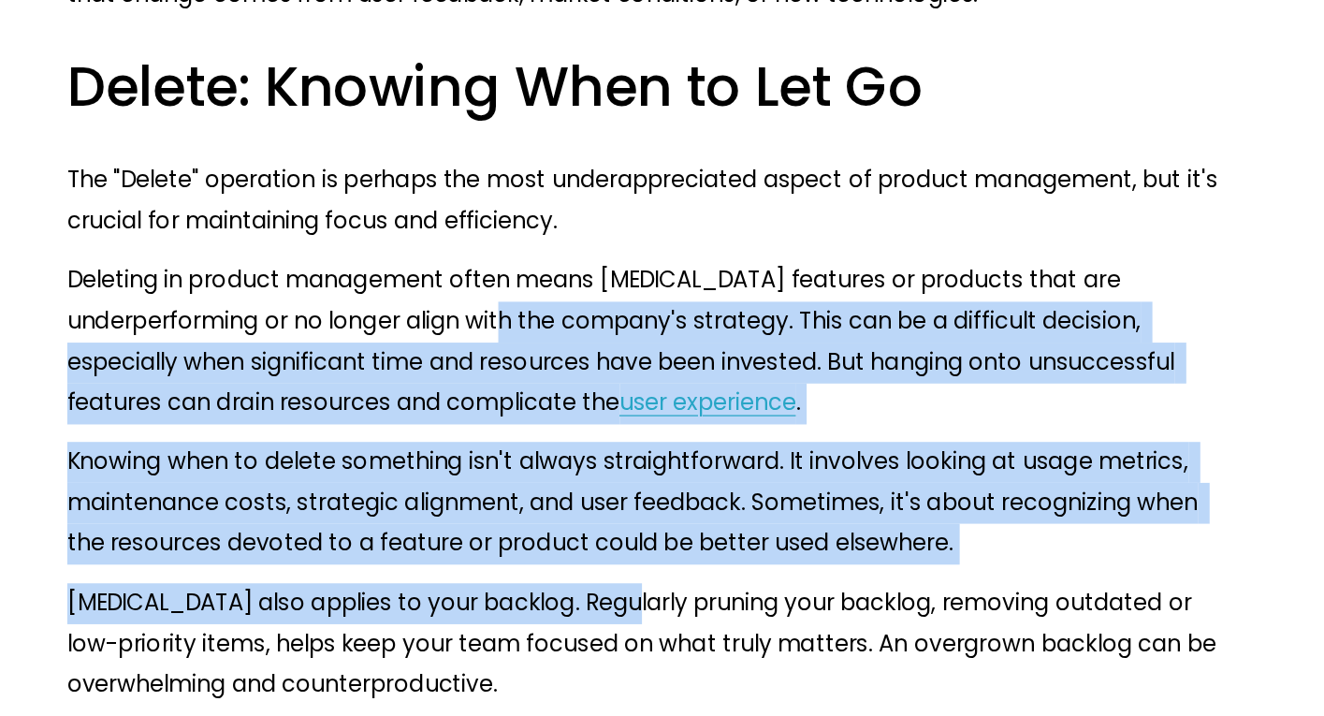
click at [631, 643] on p "[MEDICAL_DATA] also applies to your backlog. Regularly pruning your backlog, re…" at bounding box center [662, 658] width 934 height 98
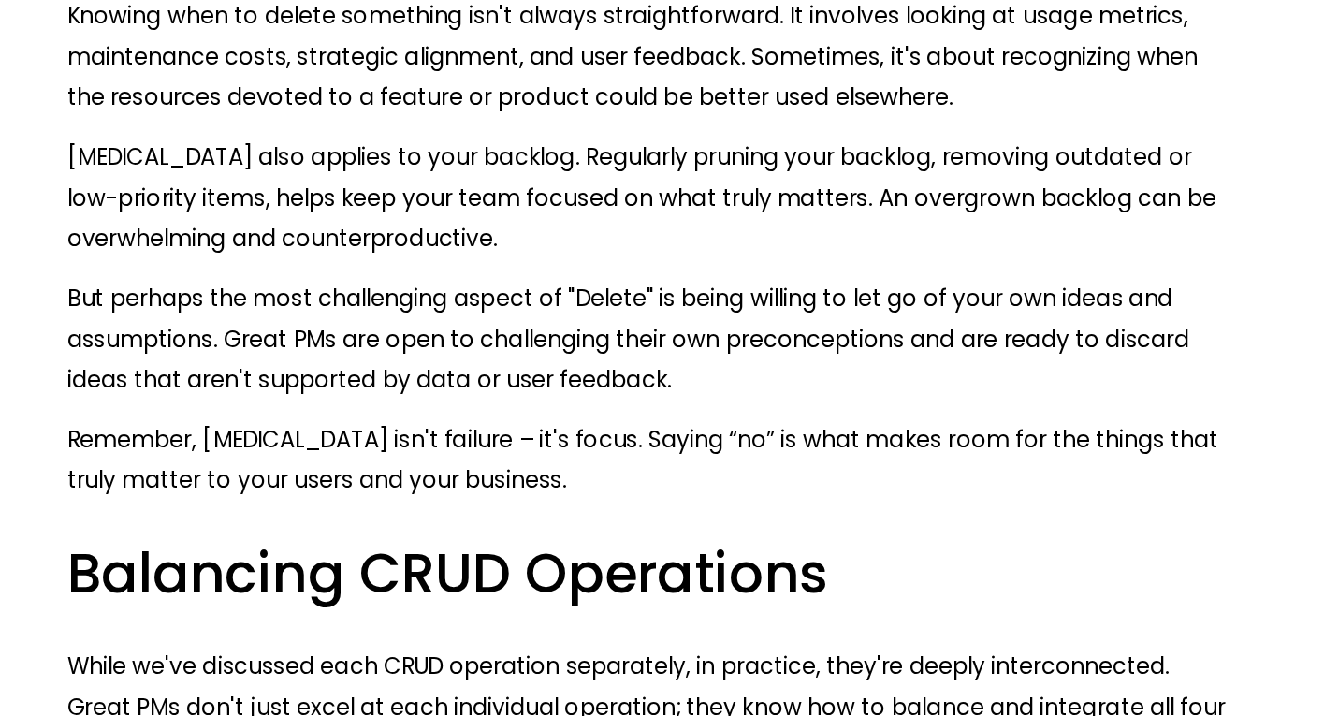
scroll to position [5219, 0]
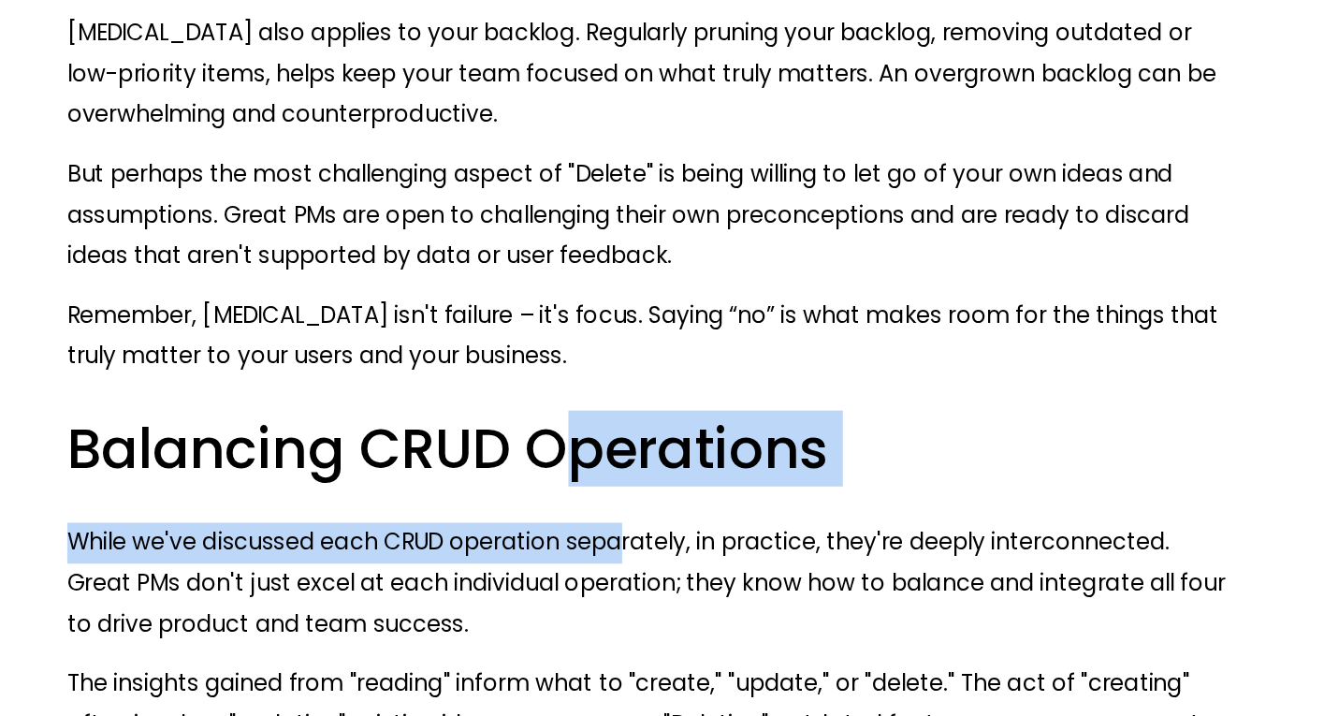
drag, startPoint x: 609, startPoint y: 533, endPoint x: 647, endPoint y: 618, distance: 93.4
click at [647, 618] on p "While we've discussed each CRUD operation separately, in practice, they're deep…" at bounding box center [662, 609] width 934 height 98
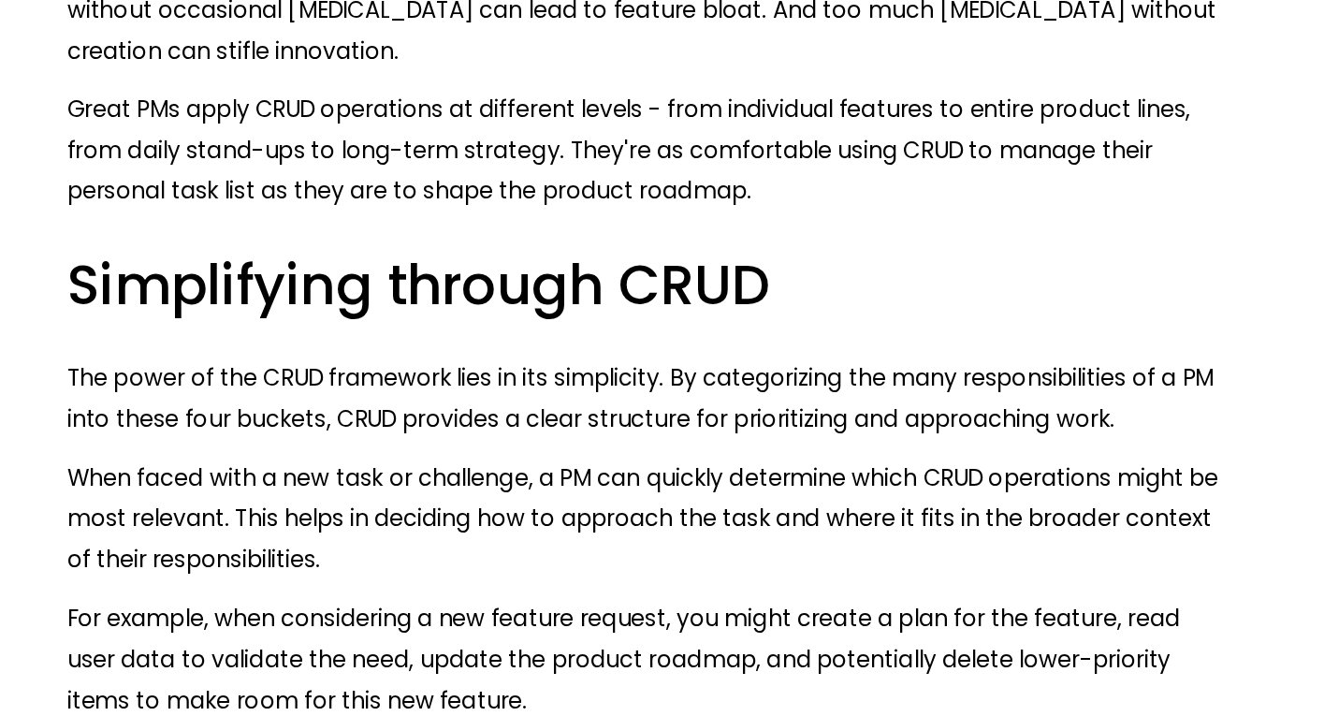
scroll to position [6160, 0]
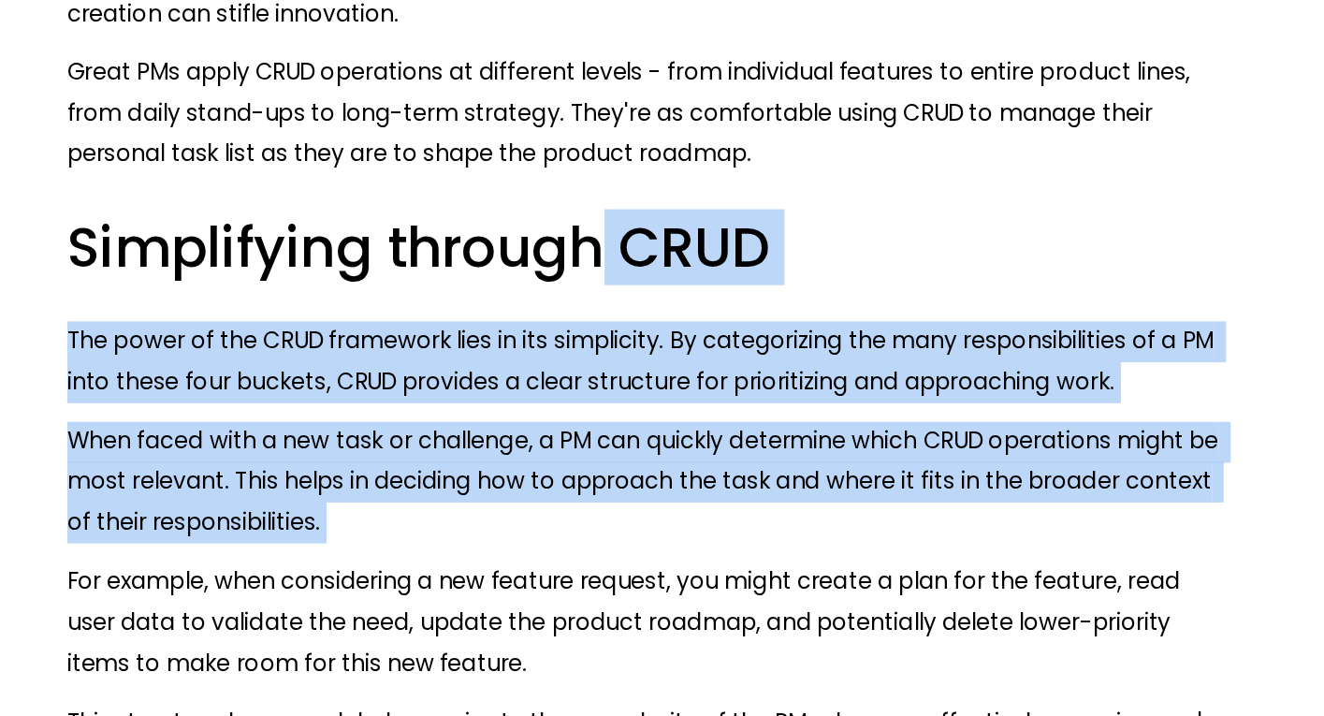
drag, startPoint x: 647, startPoint y: 618, endPoint x: 617, endPoint y: 358, distance: 261.8
click at [617, 358] on h2 "Simplifying through CRUD" at bounding box center [662, 340] width 934 height 57
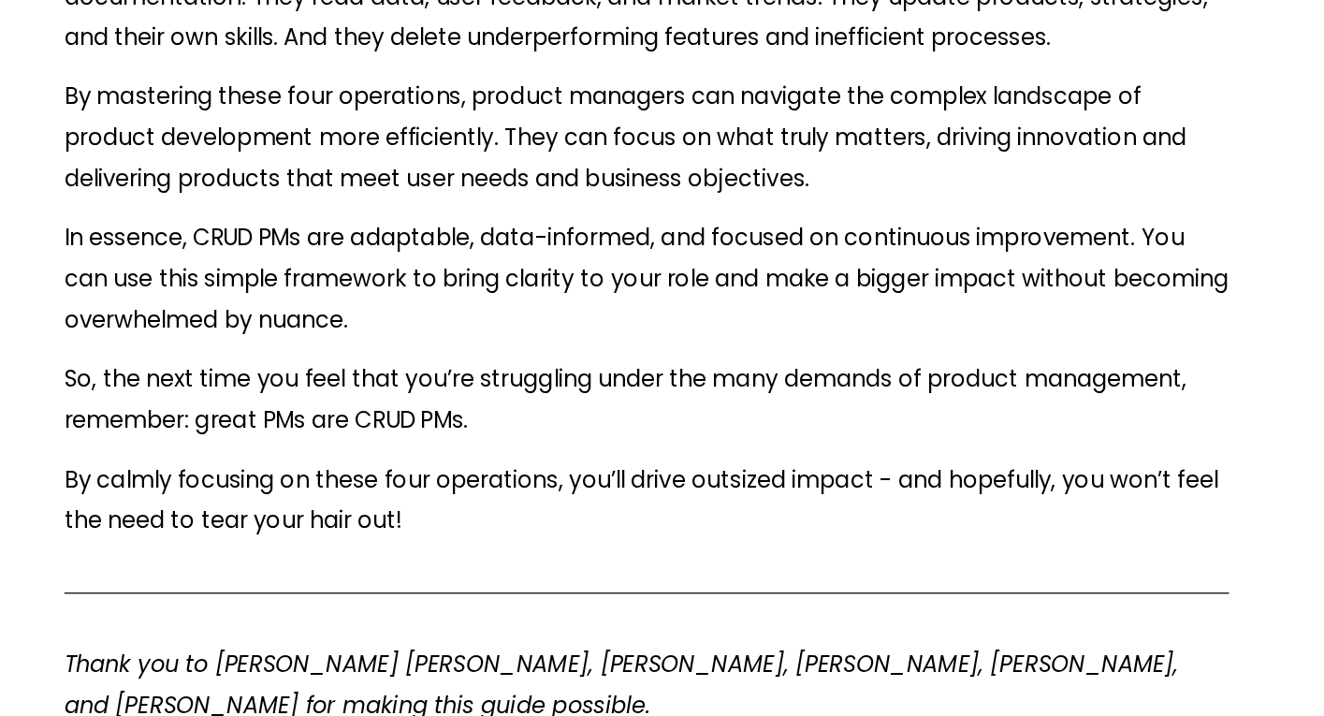
scroll to position [7730, 0]
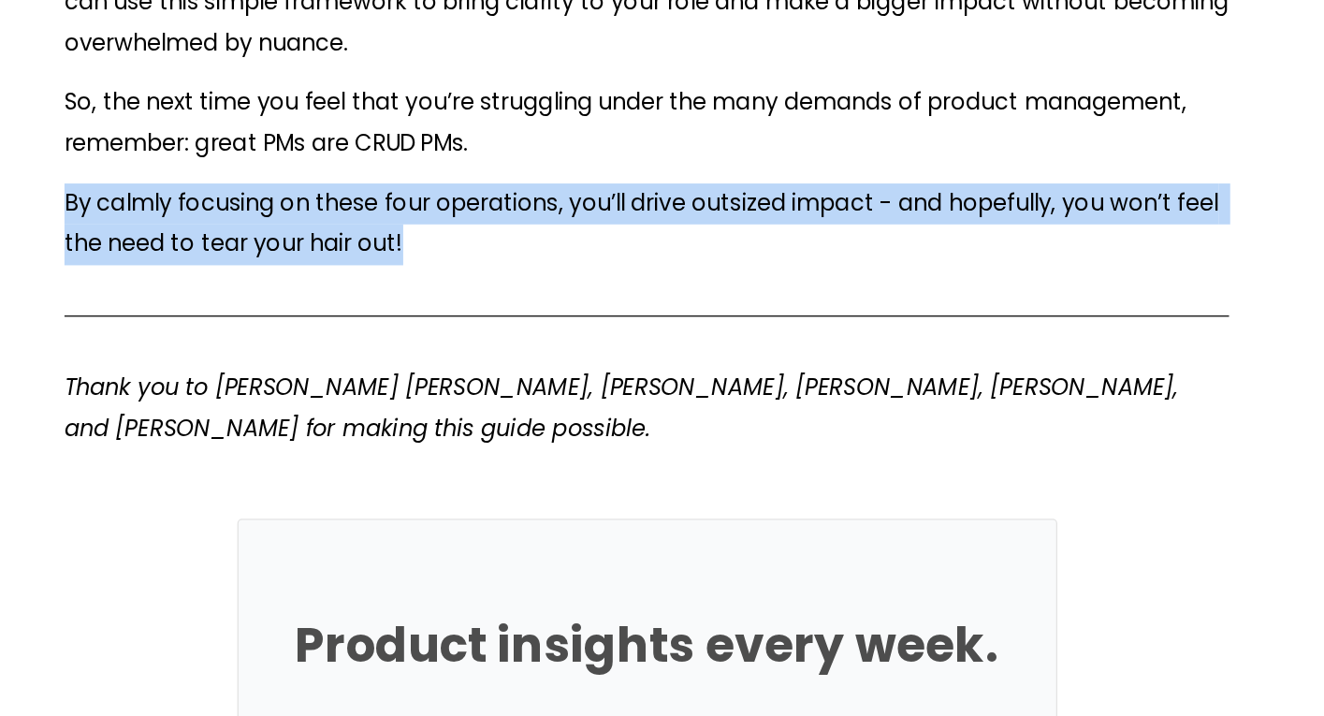
drag, startPoint x: 940, startPoint y: 306, endPoint x: 973, endPoint y: 384, distance: 85.1
click at [973, 355] on p "By calmly focusing on these four operations, you’ll drive outsized impact - and…" at bounding box center [662, 321] width 934 height 65
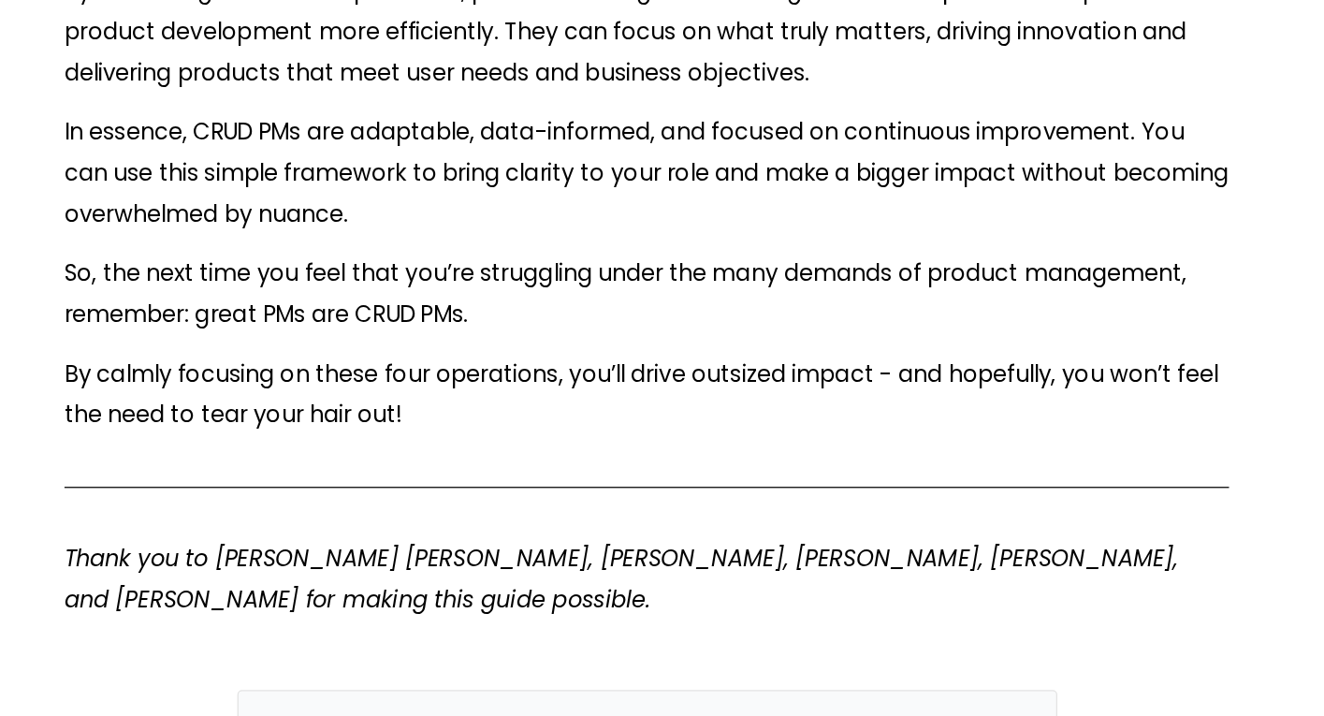
scroll to position [7728, 0]
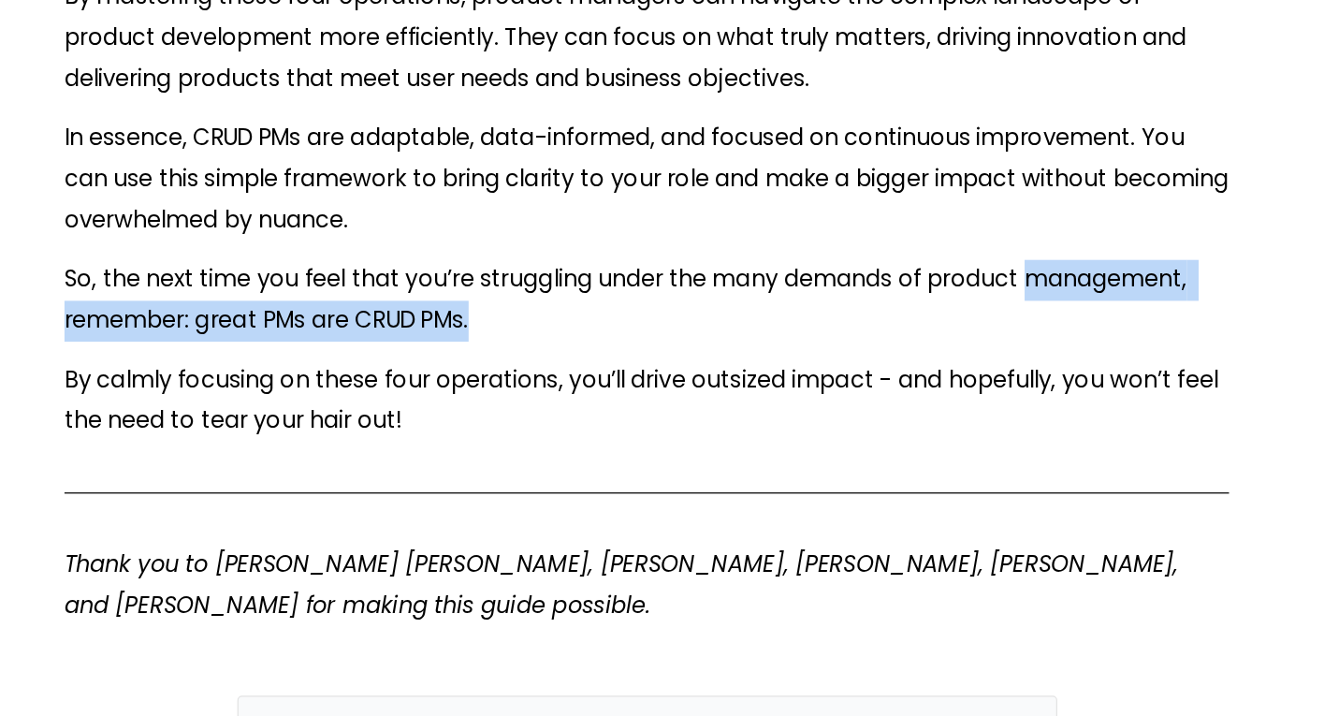
drag, startPoint x: 973, startPoint y: 384, endPoint x: 994, endPoint y: 299, distance: 87.8
click at [994, 276] on p "So, the next time you feel that you’re struggling under the many demands of pro…" at bounding box center [662, 242] width 934 height 65
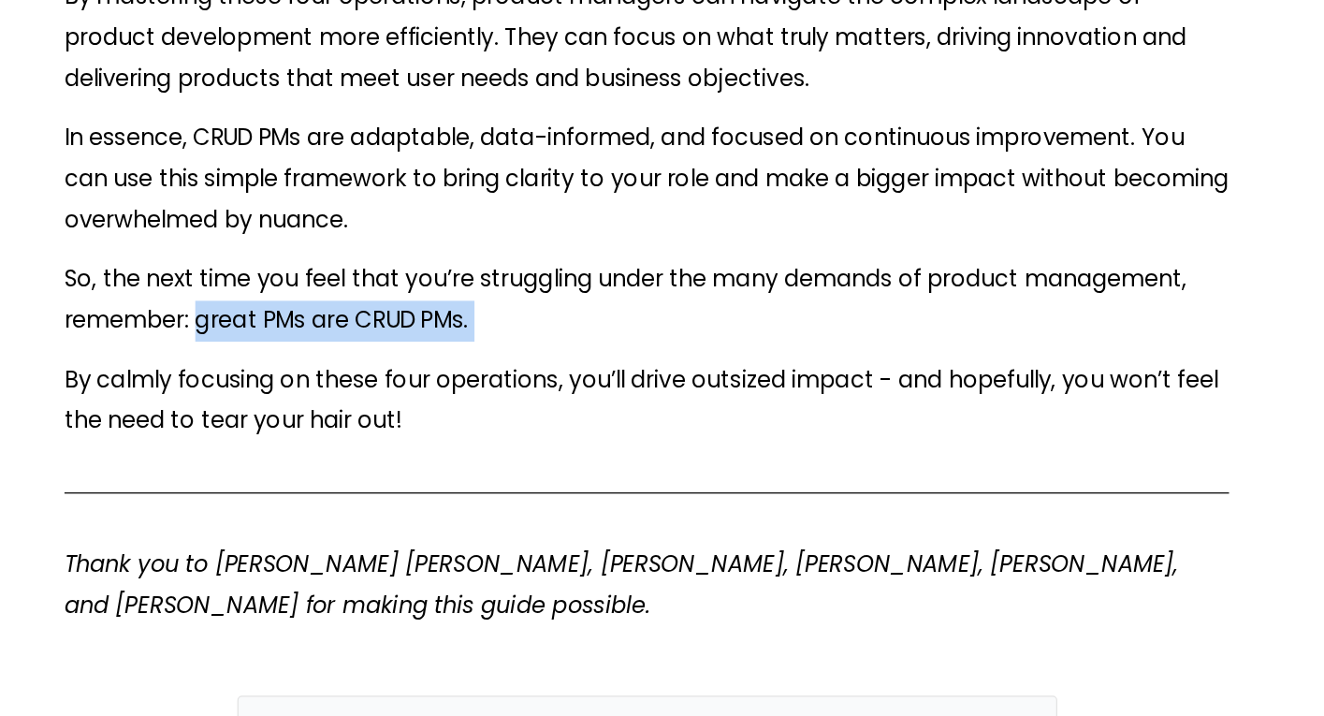
drag, startPoint x: 994, startPoint y: 299, endPoint x: 321, endPoint y: 303, distance: 673.5
click at [321, 276] on p "So, the next time you feel that you’re struggling under the many demands of pro…" at bounding box center [662, 242] width 934 height 65
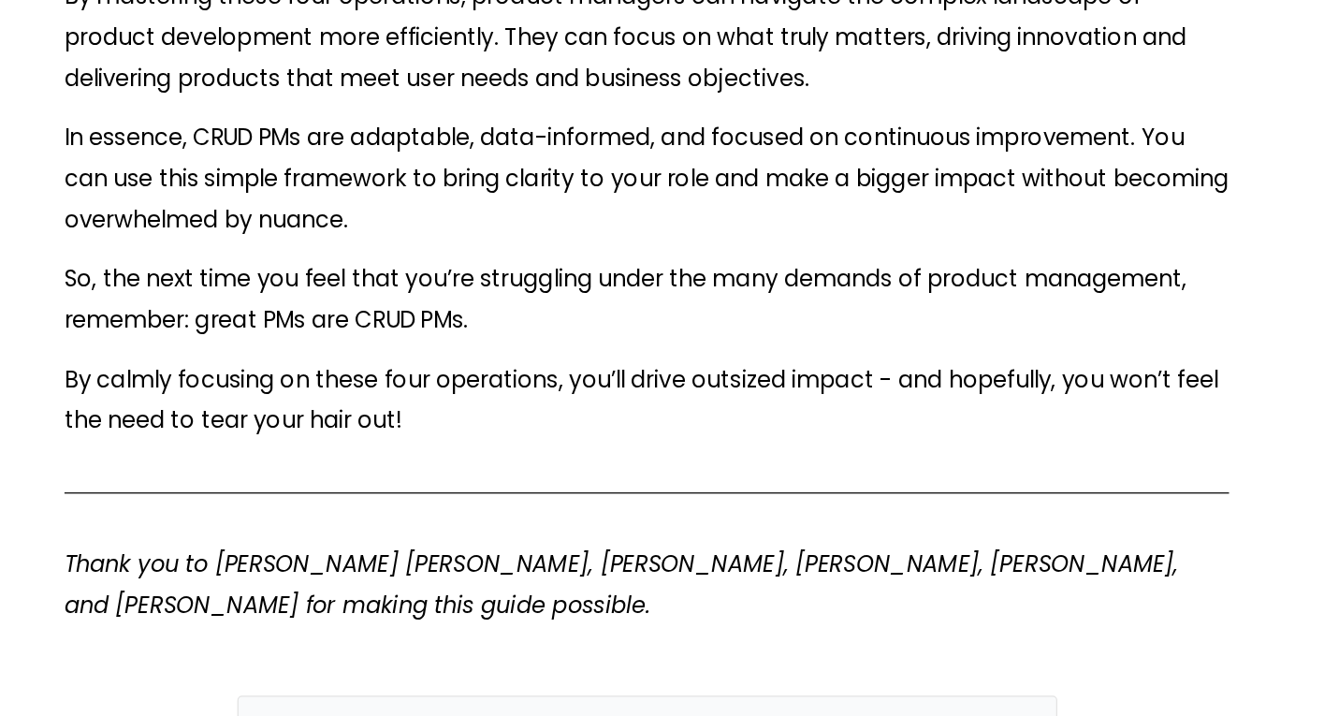
click at [313, 276] on p "So, the next time you feel that you’re struggling under the many demands of pro…" at bounding box center [662, 242] width 934 height 65
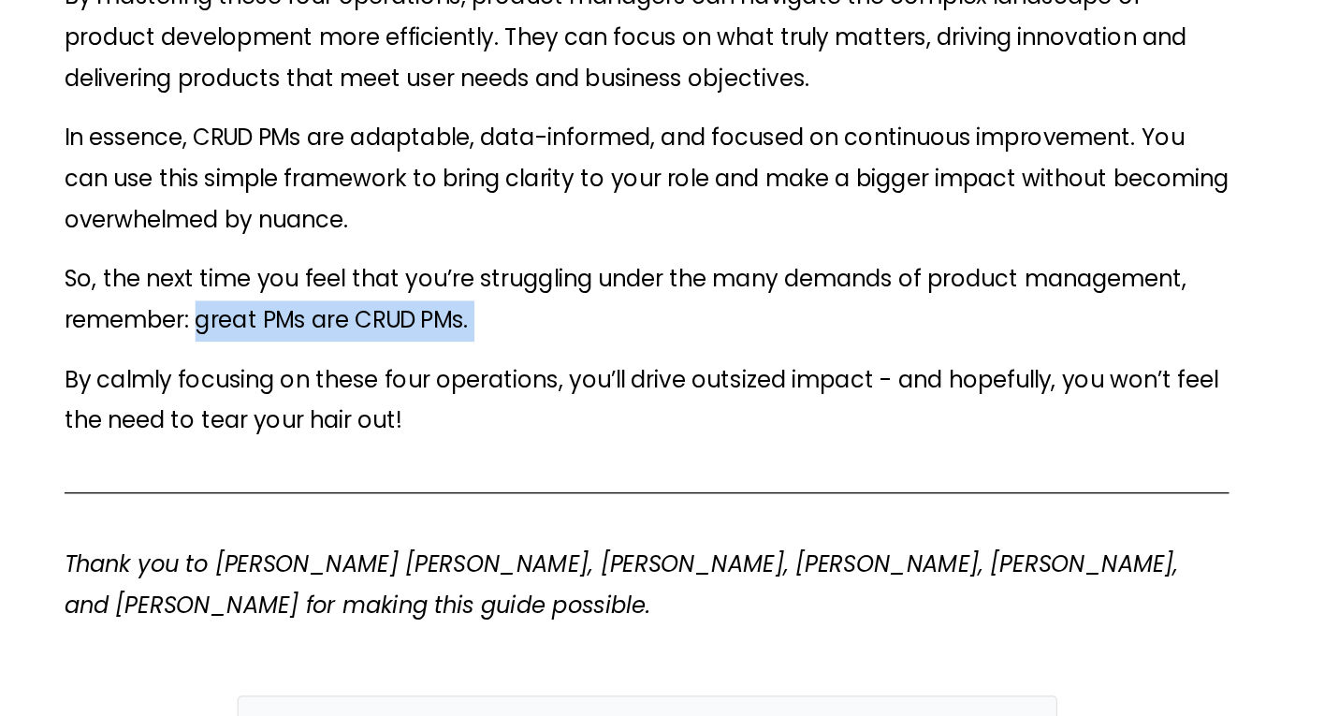
drag, startPoint x: 313, startPoint y: 303, endPoint x: 635, endPoint y: 307, distance: 321.8
click at [635, 276] on p "So, the next time you feel that you’re struggling under the many demands of pro…" at bounding box center [662, 242] width 934 height 65
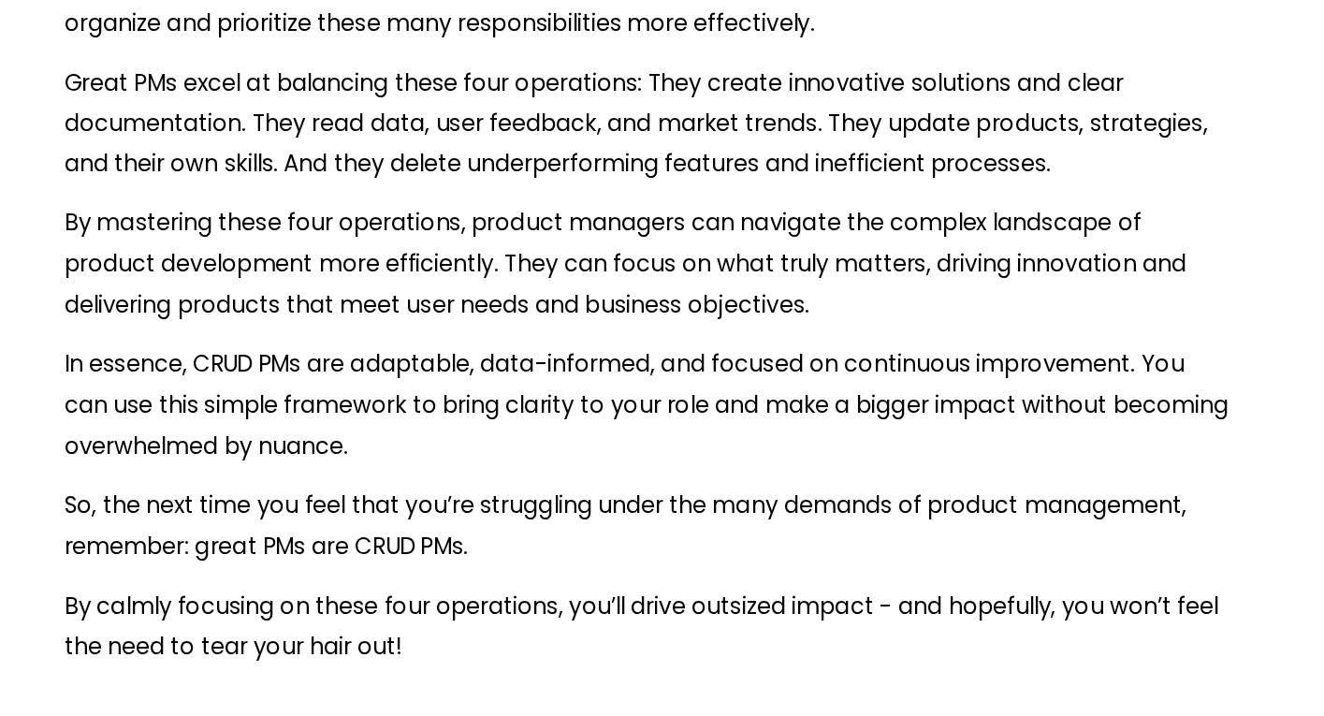
scroll to position [7447, 0]
